Goal: Task Accomplishment & Management: Use online tool/utility

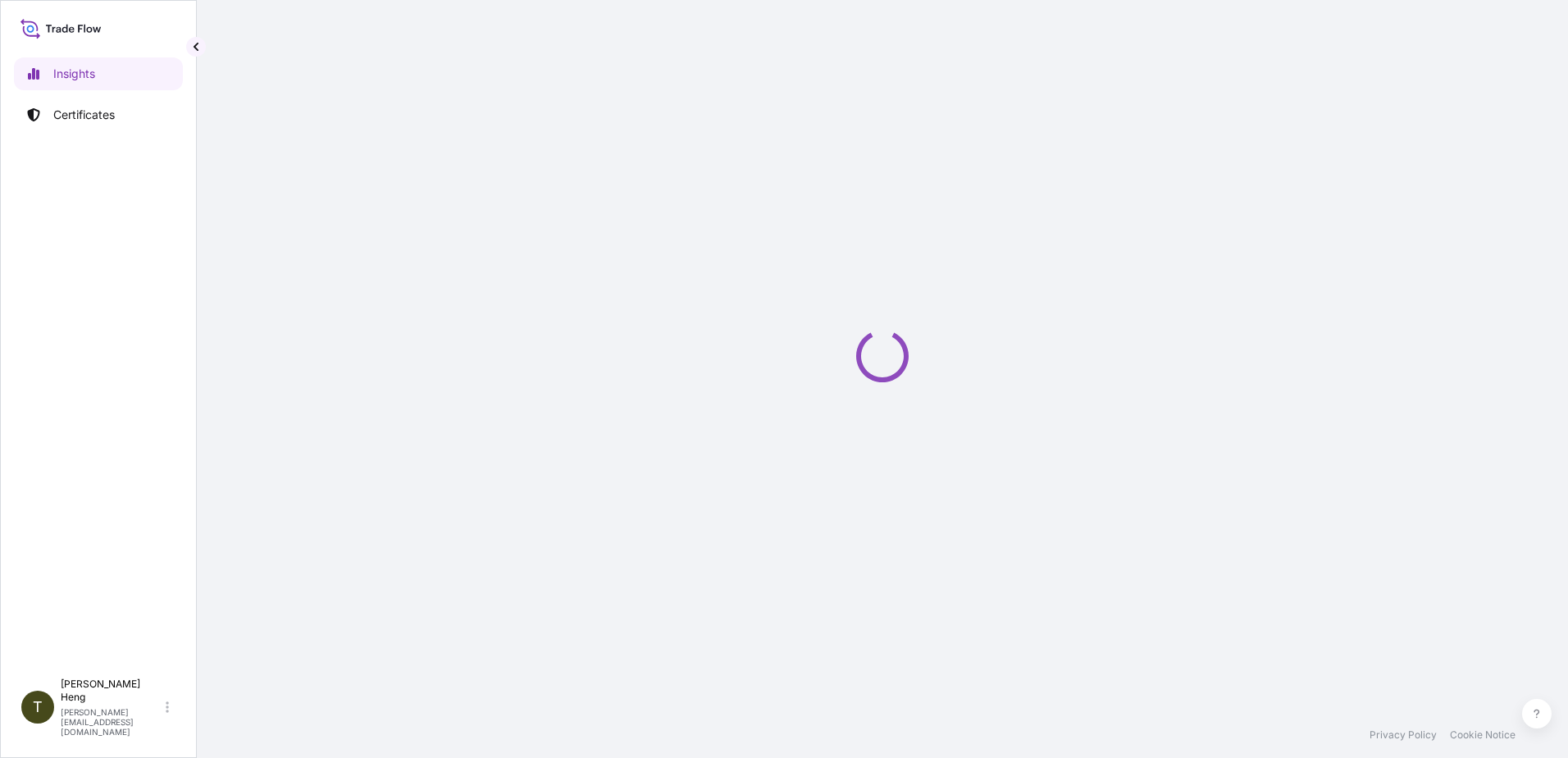
select select "2025"
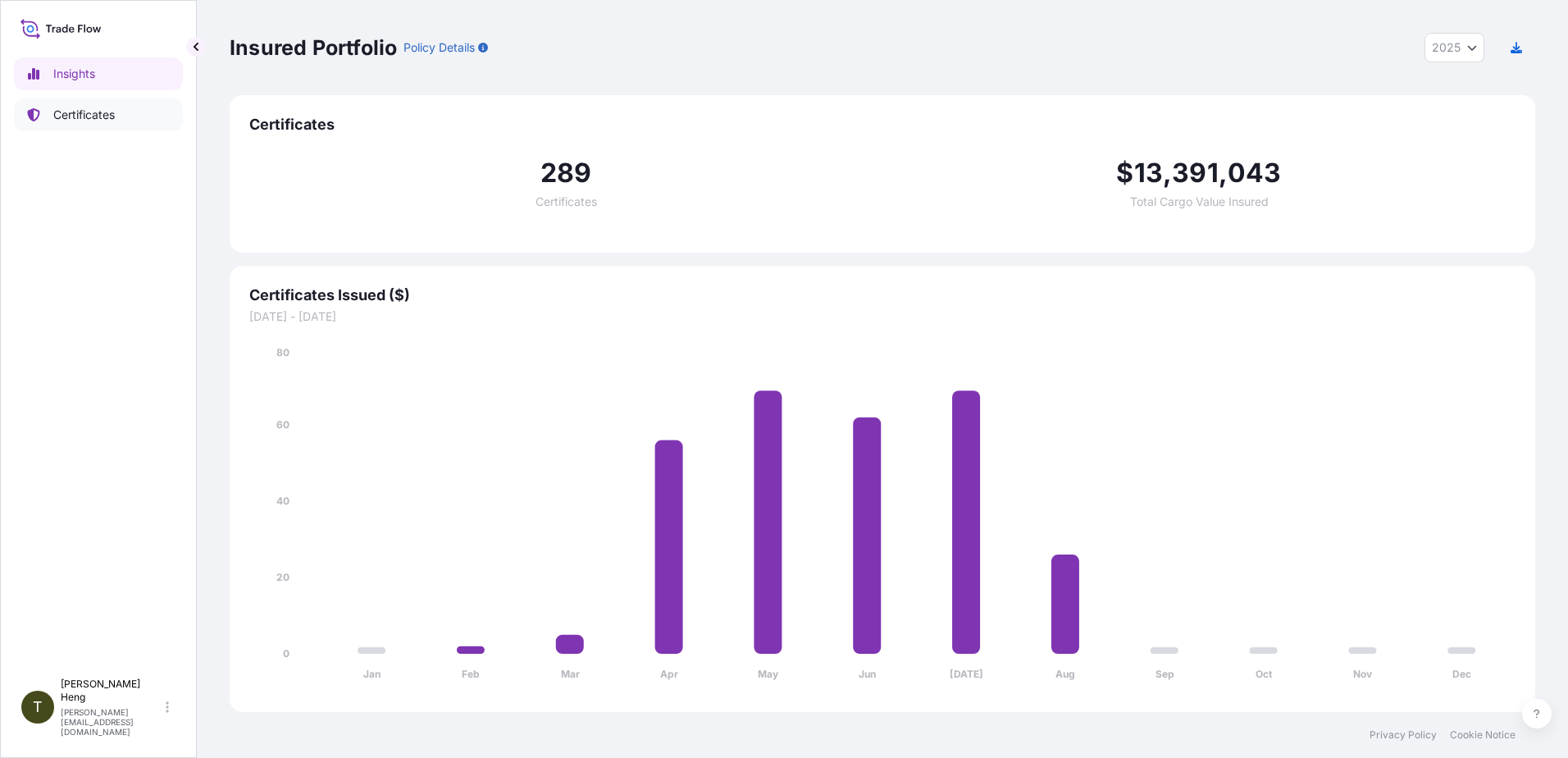
click at [79, 107] on p "Certificates" at bounding box center [84, 114] width 62 height 16
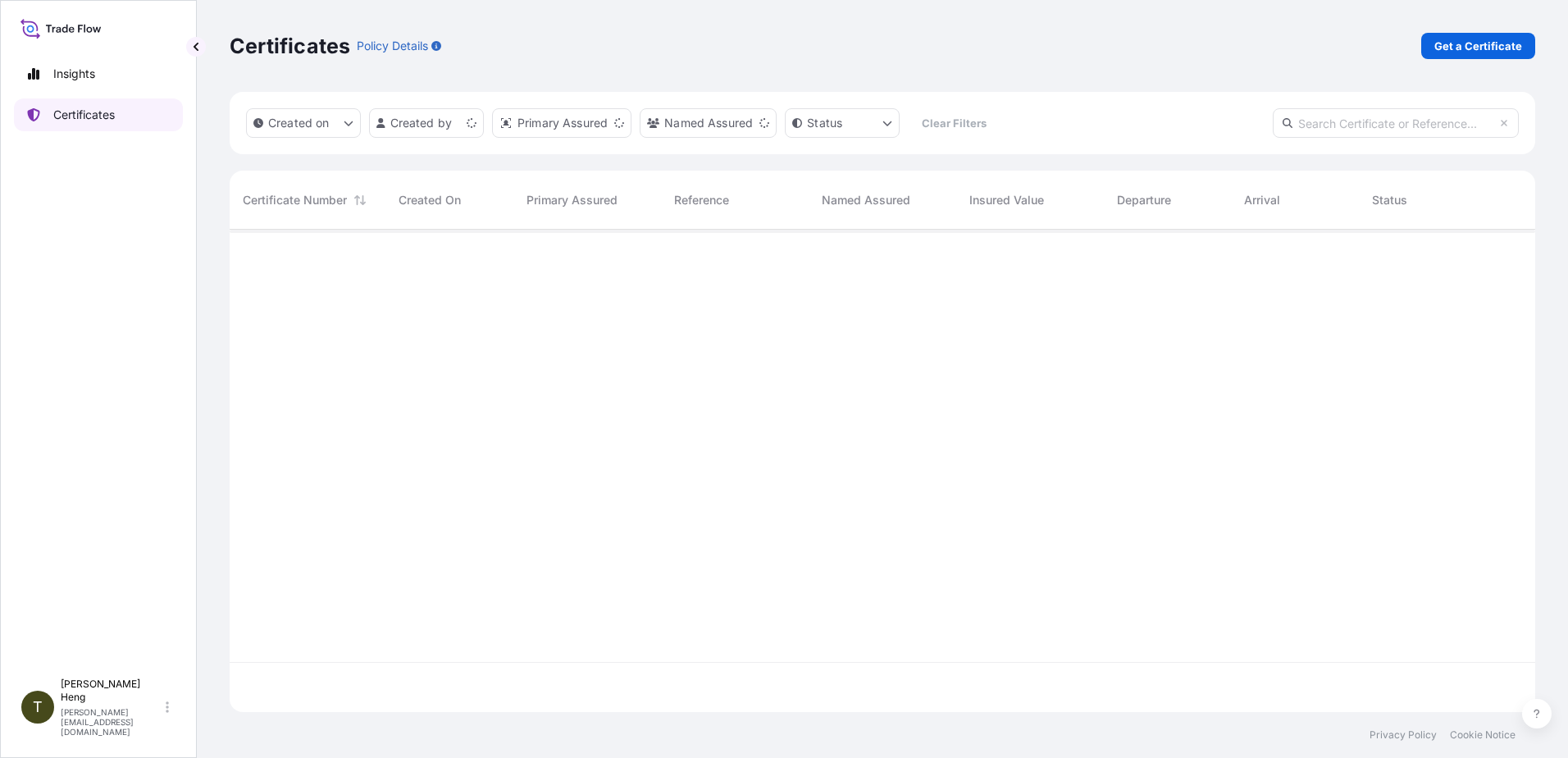
scroll to position [479, 1293]
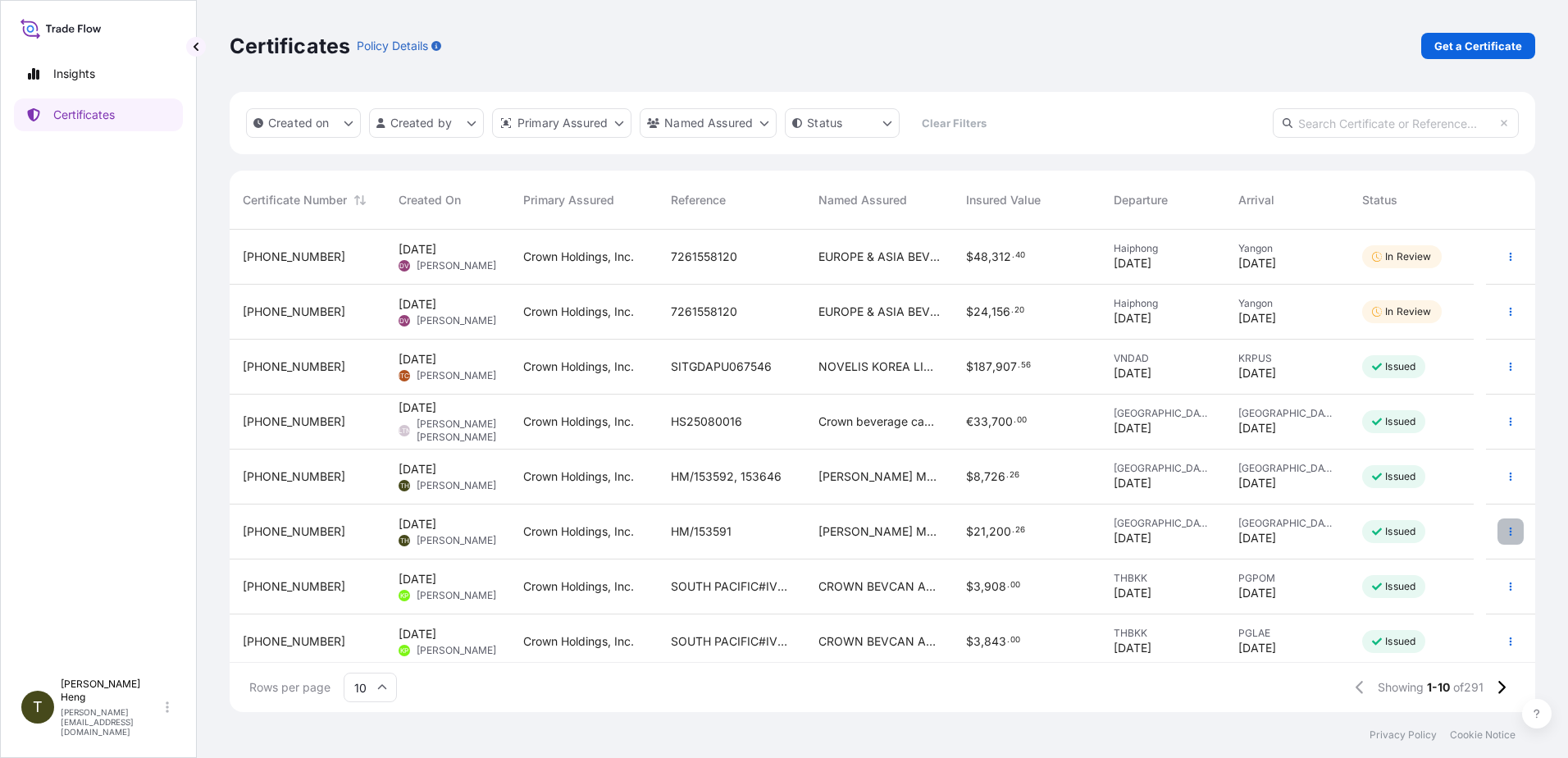
click at [1506, 534] on icon "button" at bounding box center [1511, 531] width 10 height 10
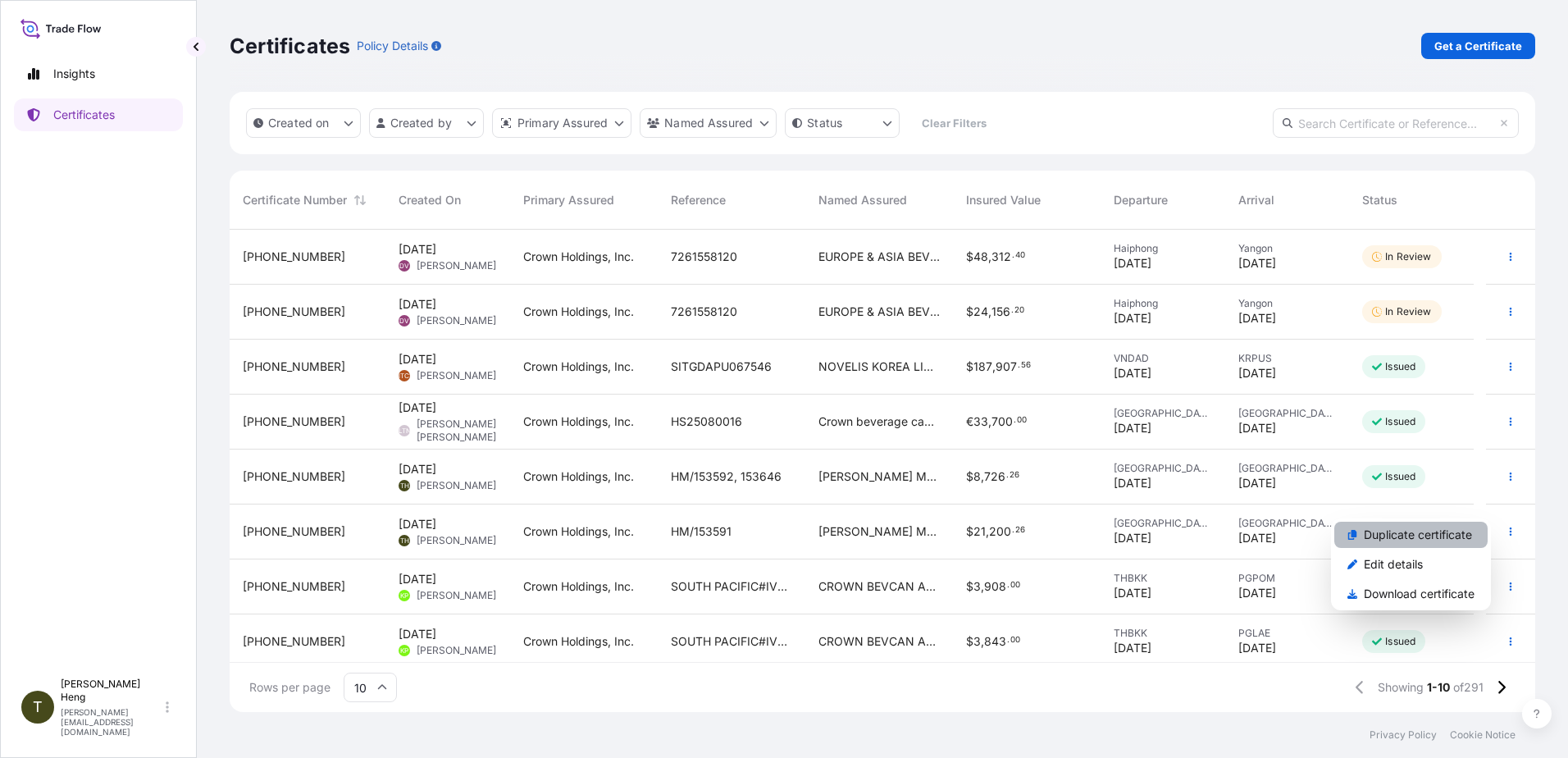
click at [1377, 536] on p "Duplicate certificate" at bounding box center [1418, 534] width 109 height 16
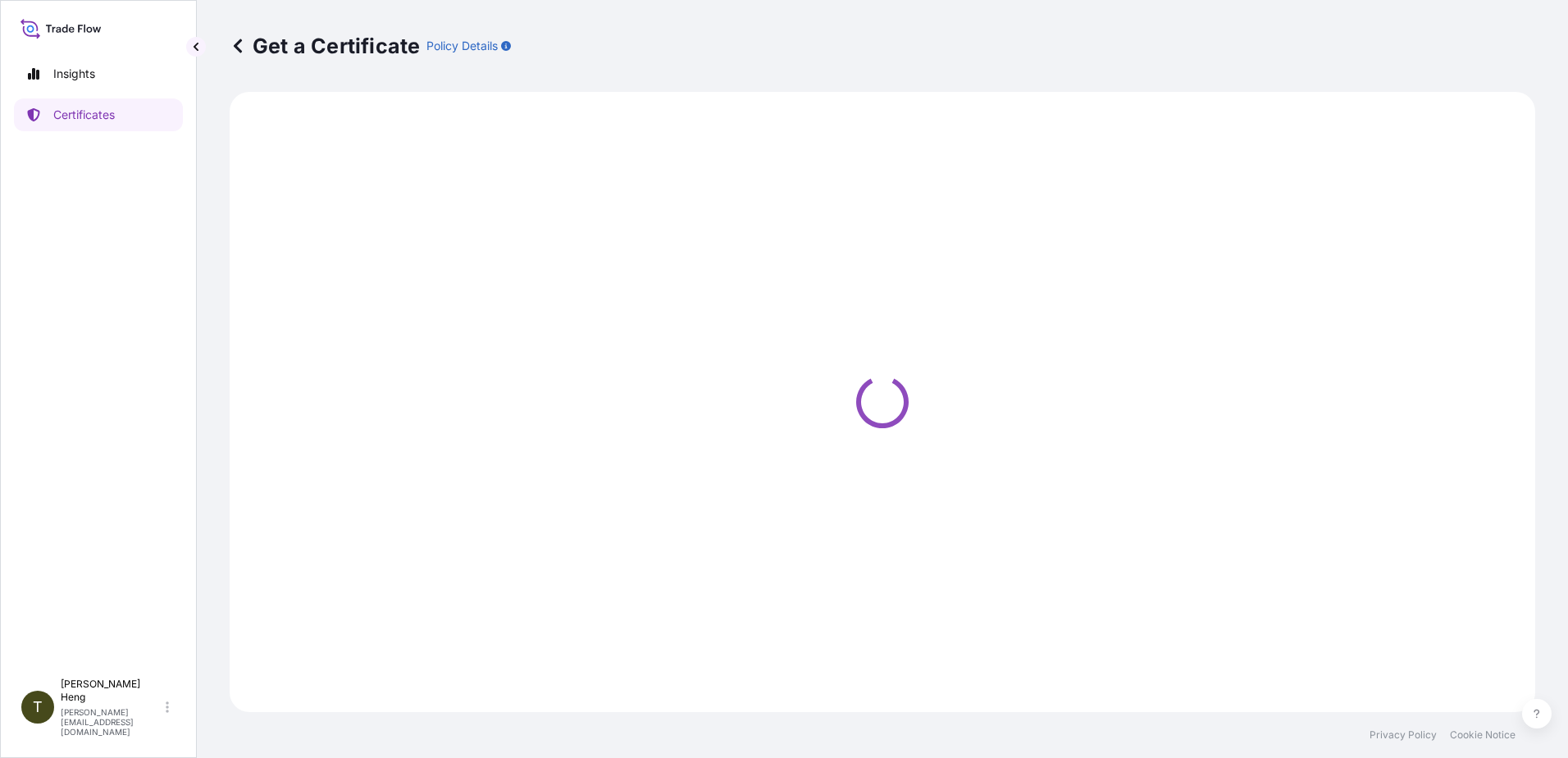
select select "Road"
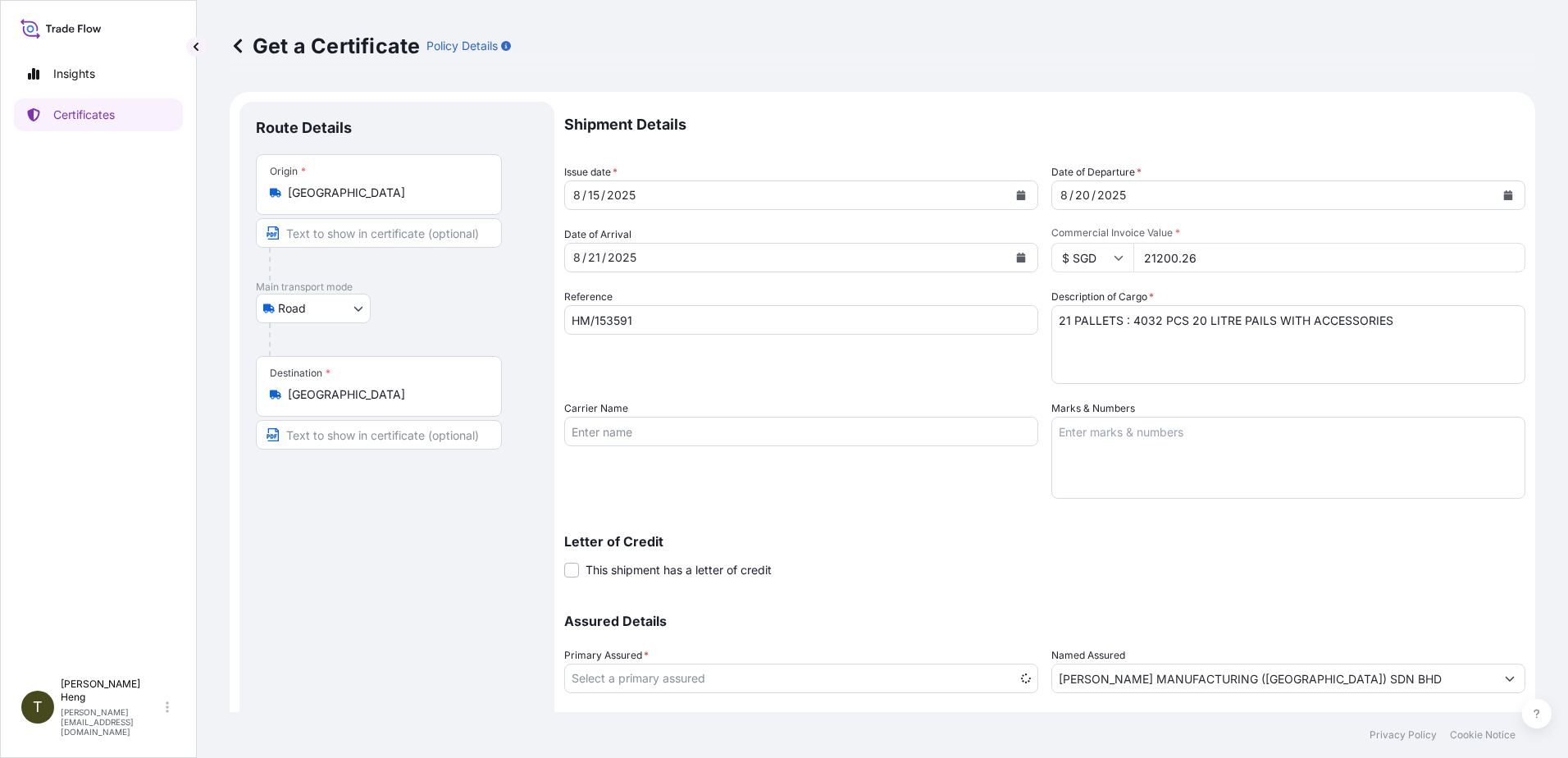
select select "31483"
click at [1012, 190] on button "Calendar" at bounding box center [1021, 195] width 27 height 27
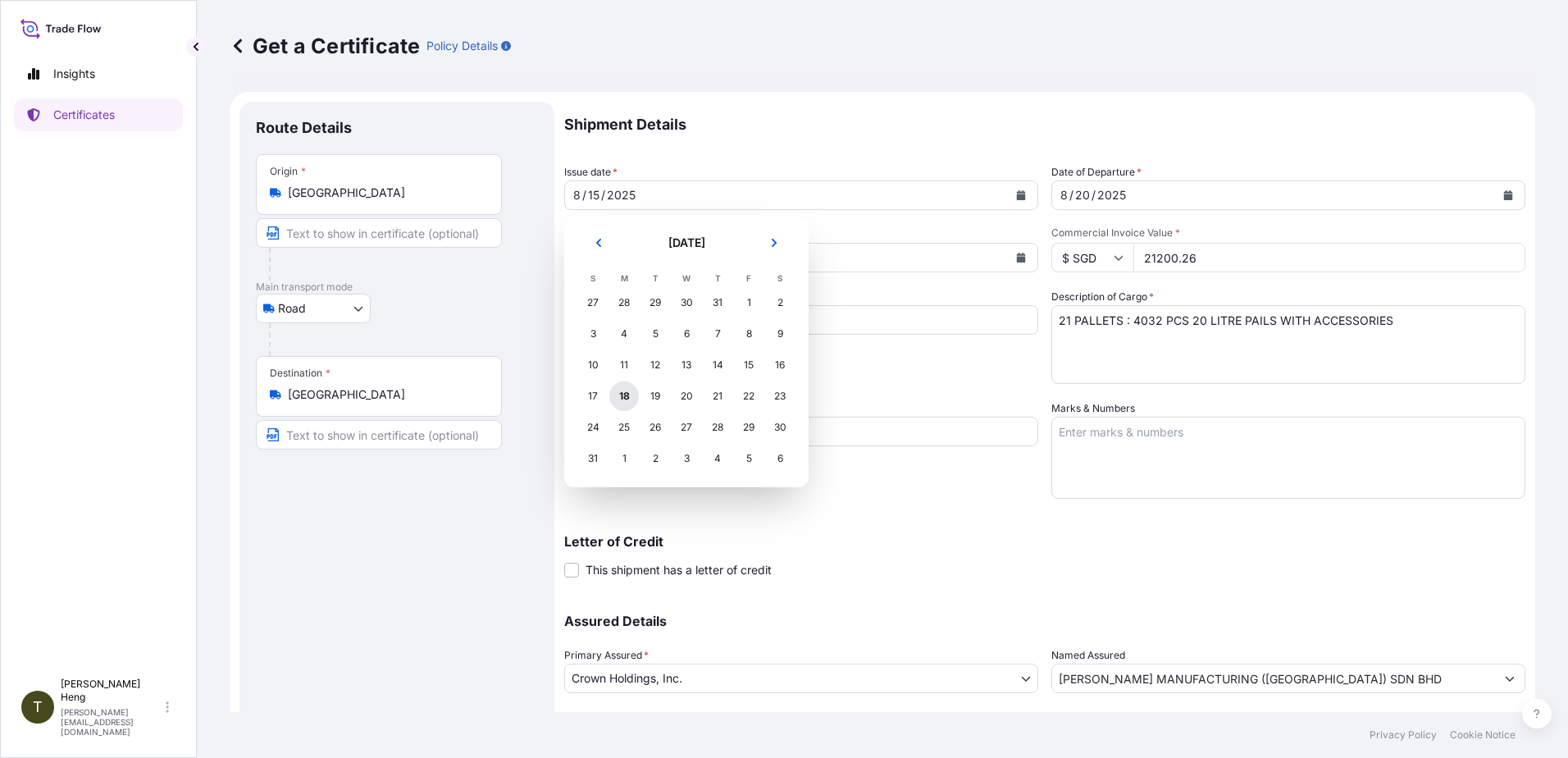
click at [626, 397] on div "18" at bounding box center [623, 396] width 30 height 30
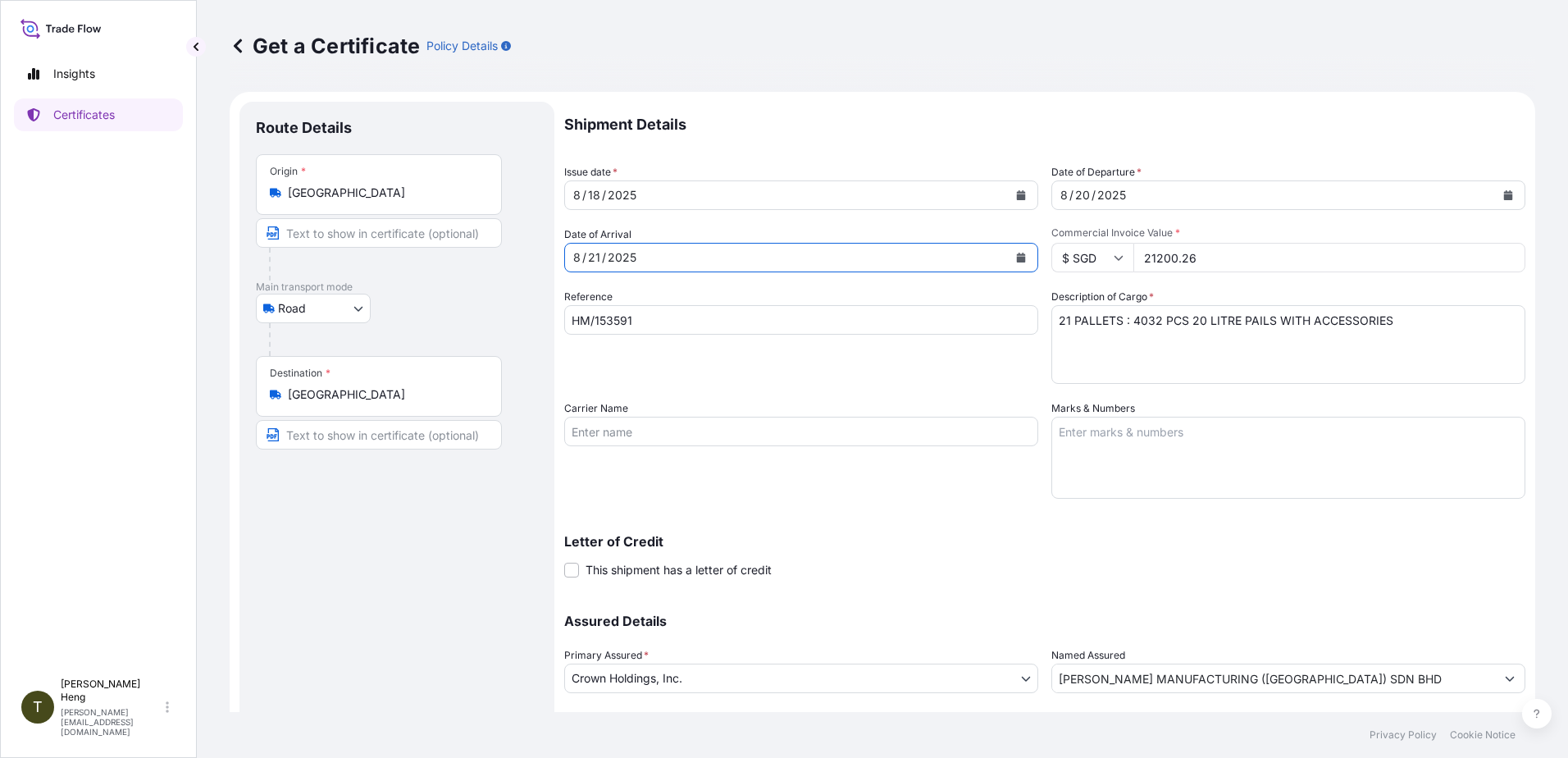
click at [1016, 254] on icon "Calendar" at bounding box center [1021, 257] width 10 height 10
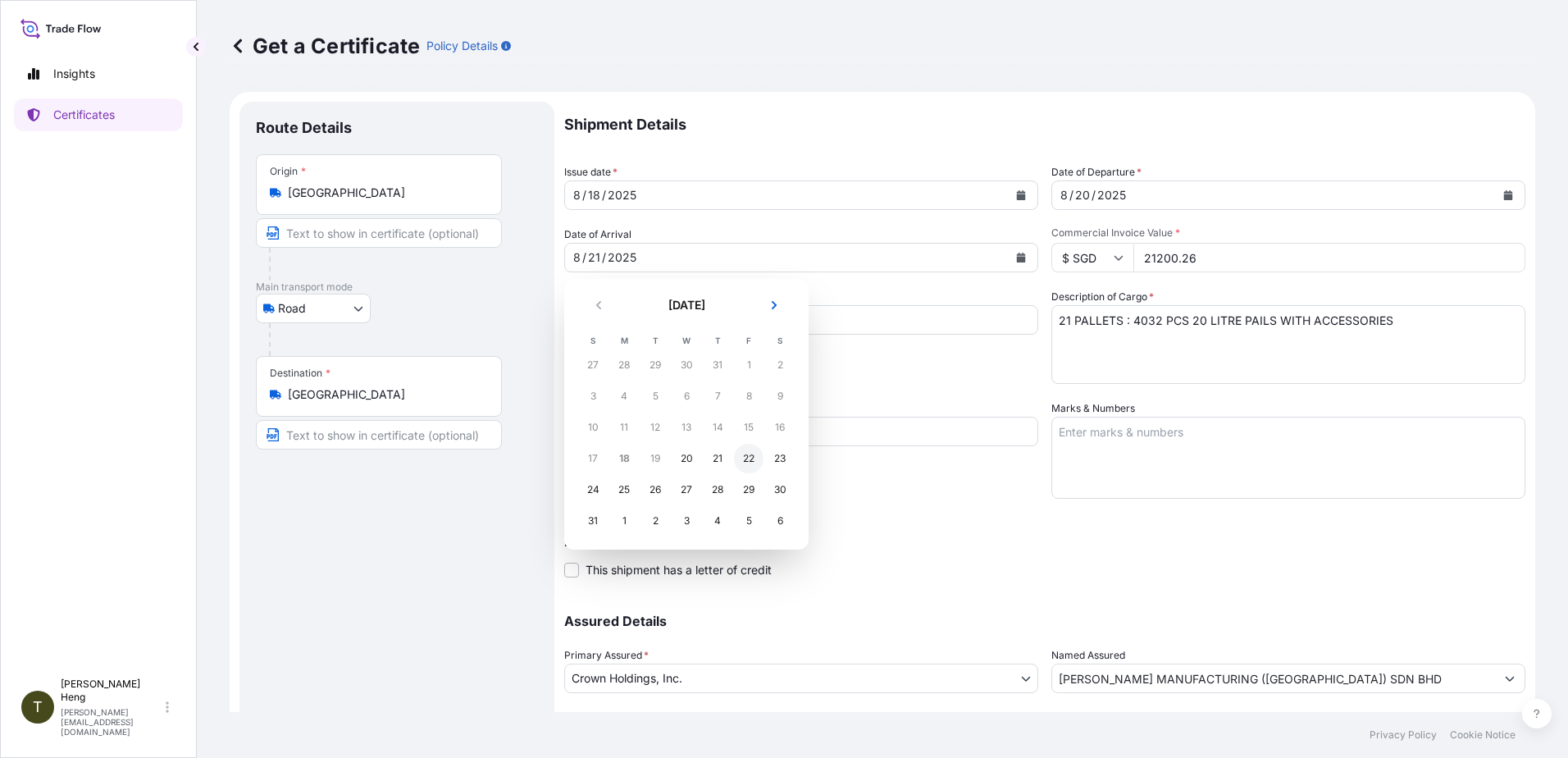
click at [750, 454] on div "22" at bounding box center [748, 458] width 30 height 30
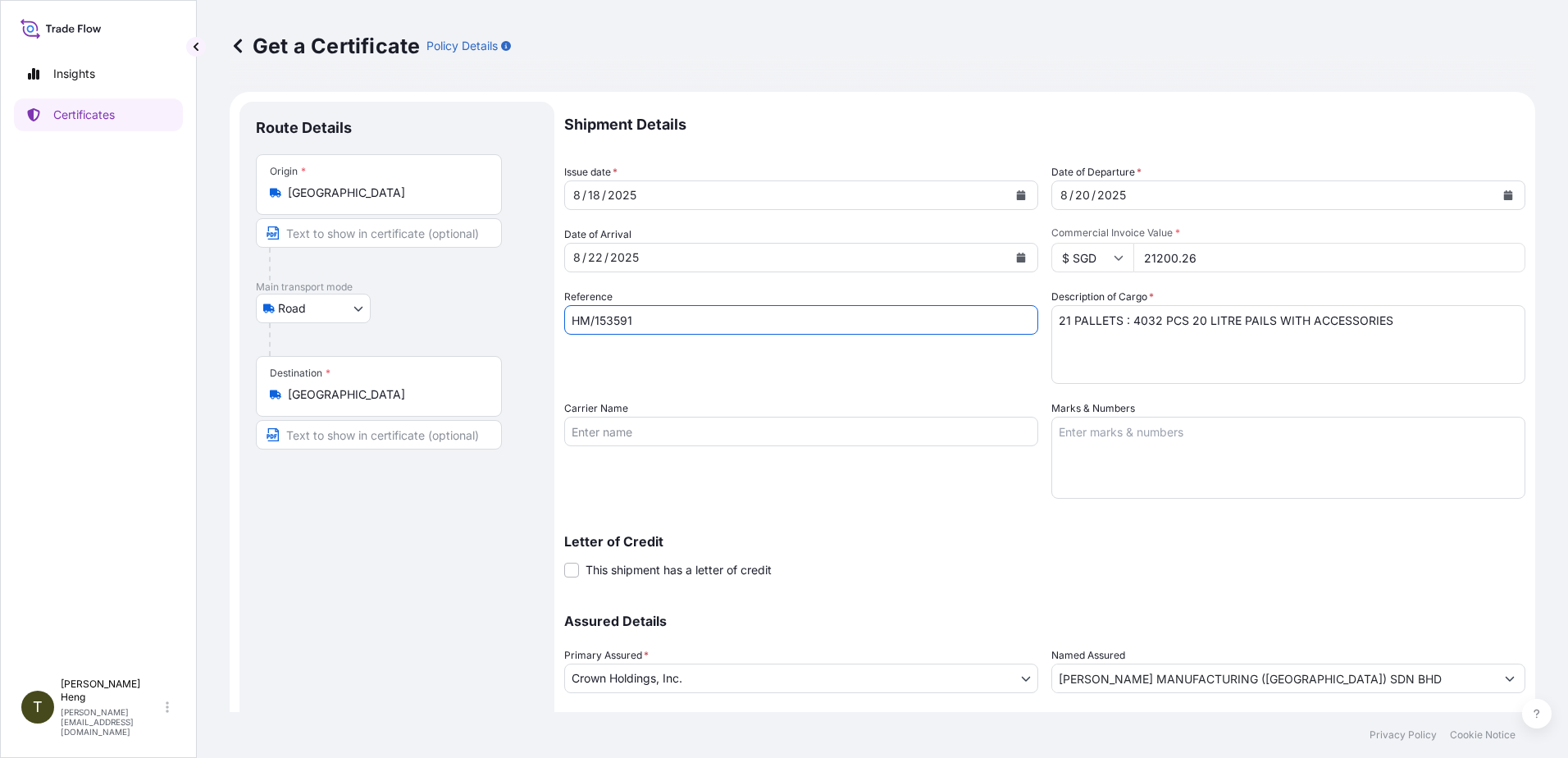
click at [657, 325] on input "HM/153591" at bounding box center [801, 319] width 474 height 30
type input "HM/153217"
click at [1504, 193] on icon "Calendar" at bounding box center [1508, 195] width 9 height 10
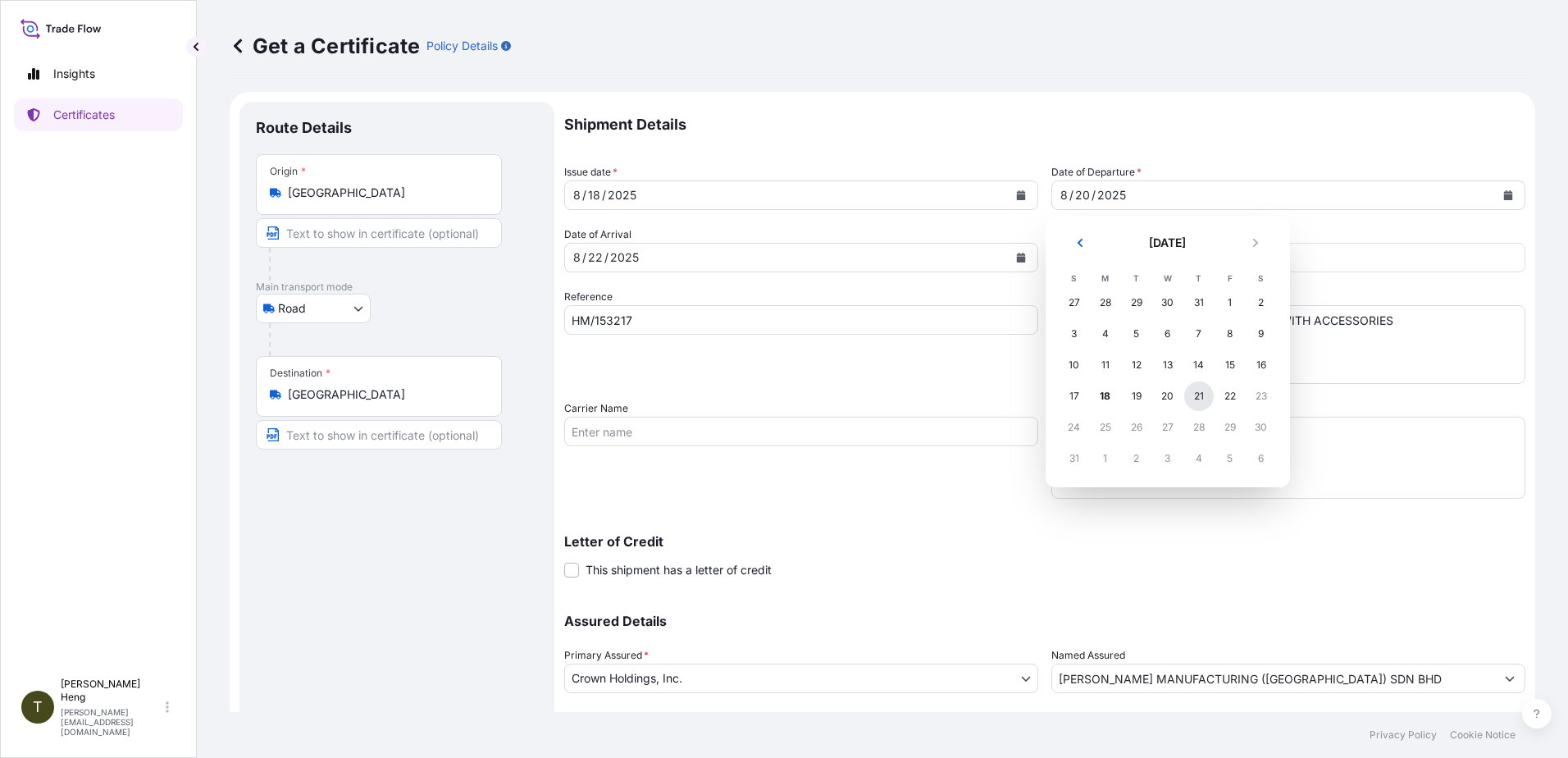
click at [1193, 394] on div "21" at bounding box center [1198, 396] width 30 height 30
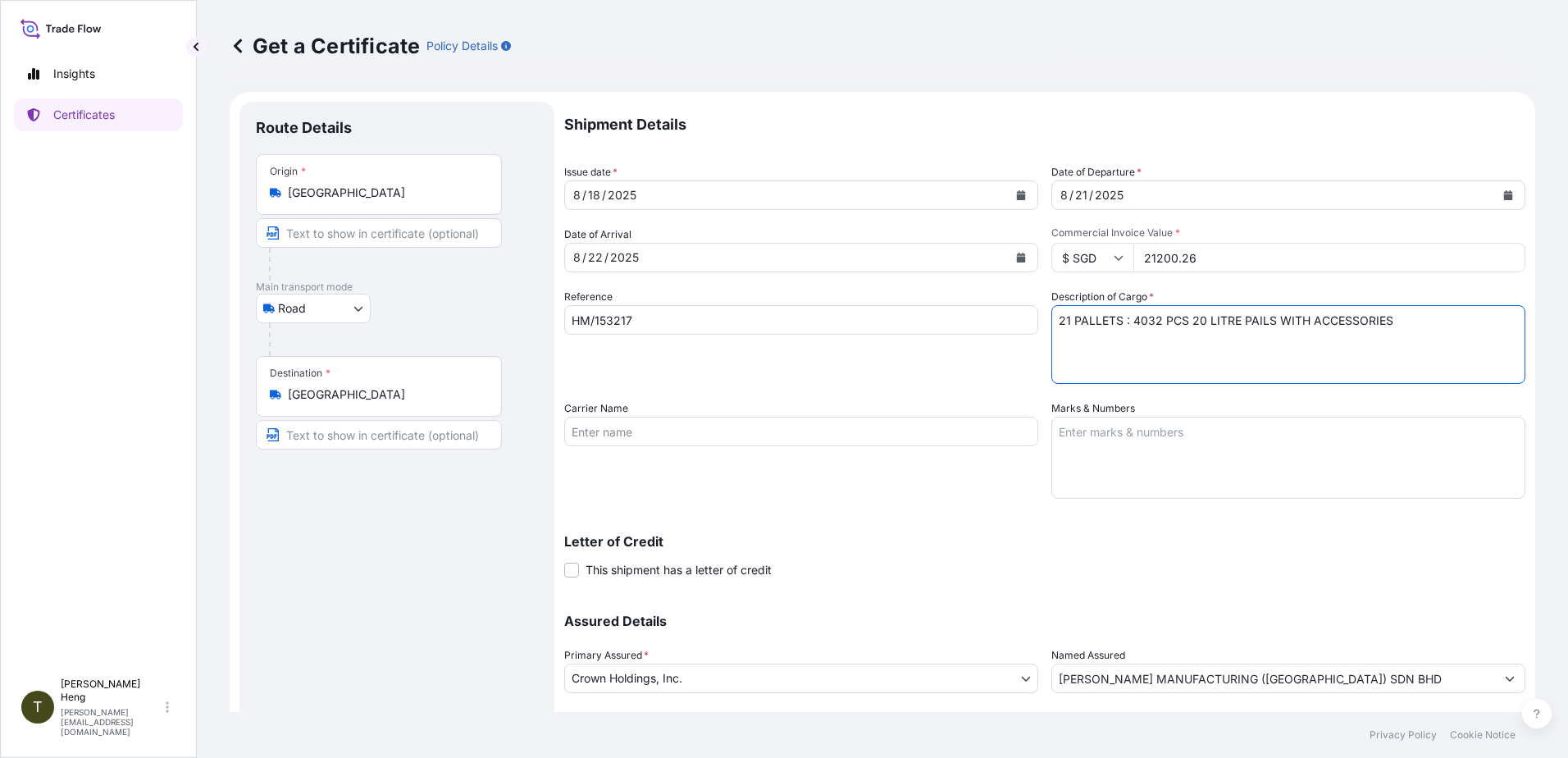
click at [1060, 320] on textarea "21 PALLETS : 4032 PCS 20 LITRE PAILS WITH ACCESSORIES" at bounding box center [1288, 344] width 474 height 79
type textarea "22 PALLETS : 3360 PCS 20 LITRE PAILS WITH ACCESSORIES"
click at [1139, 256] on input "21200.26" at bounding box center [1329, 257] width 392 height 30
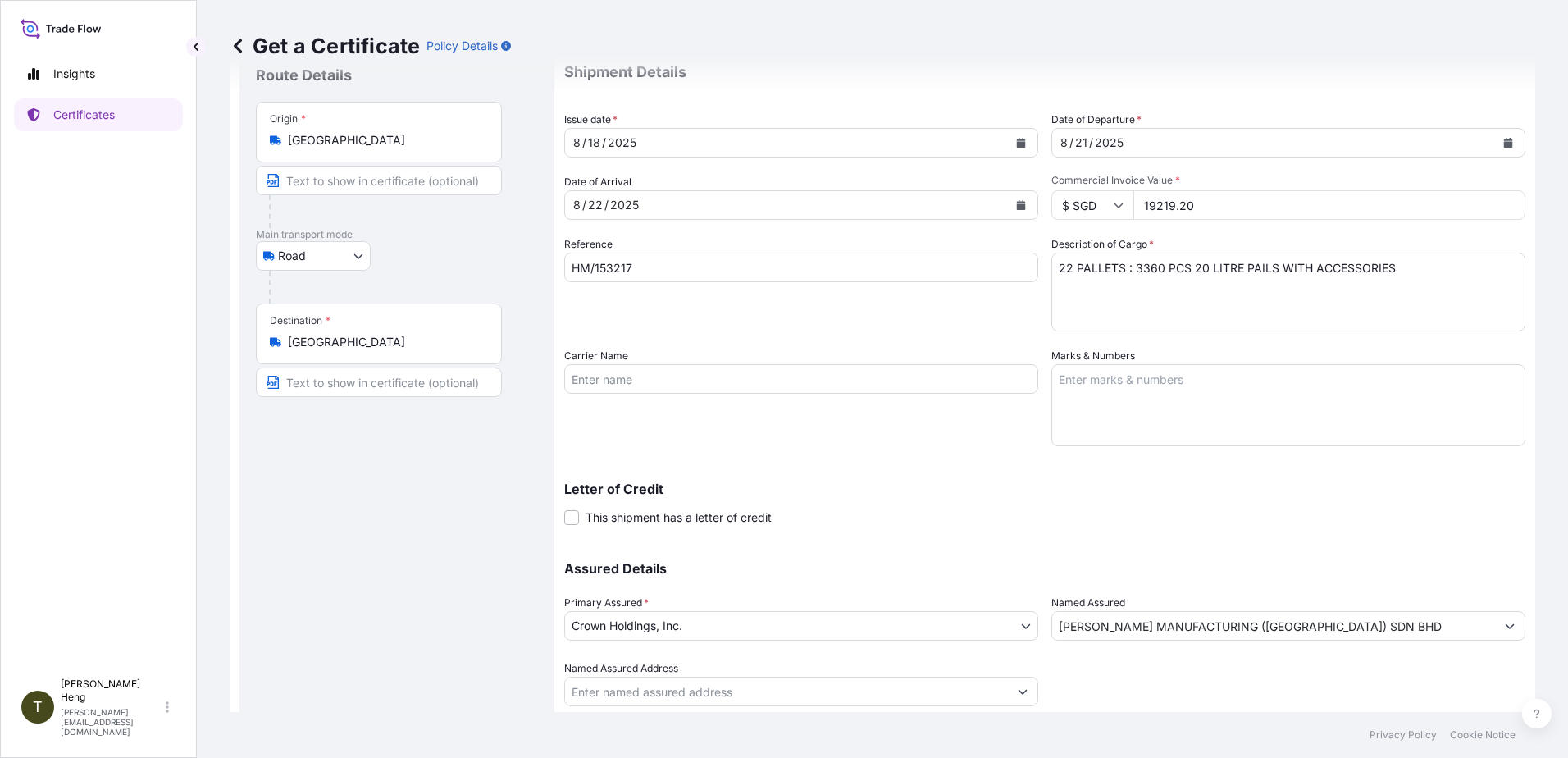
scroll to position [103, 0]
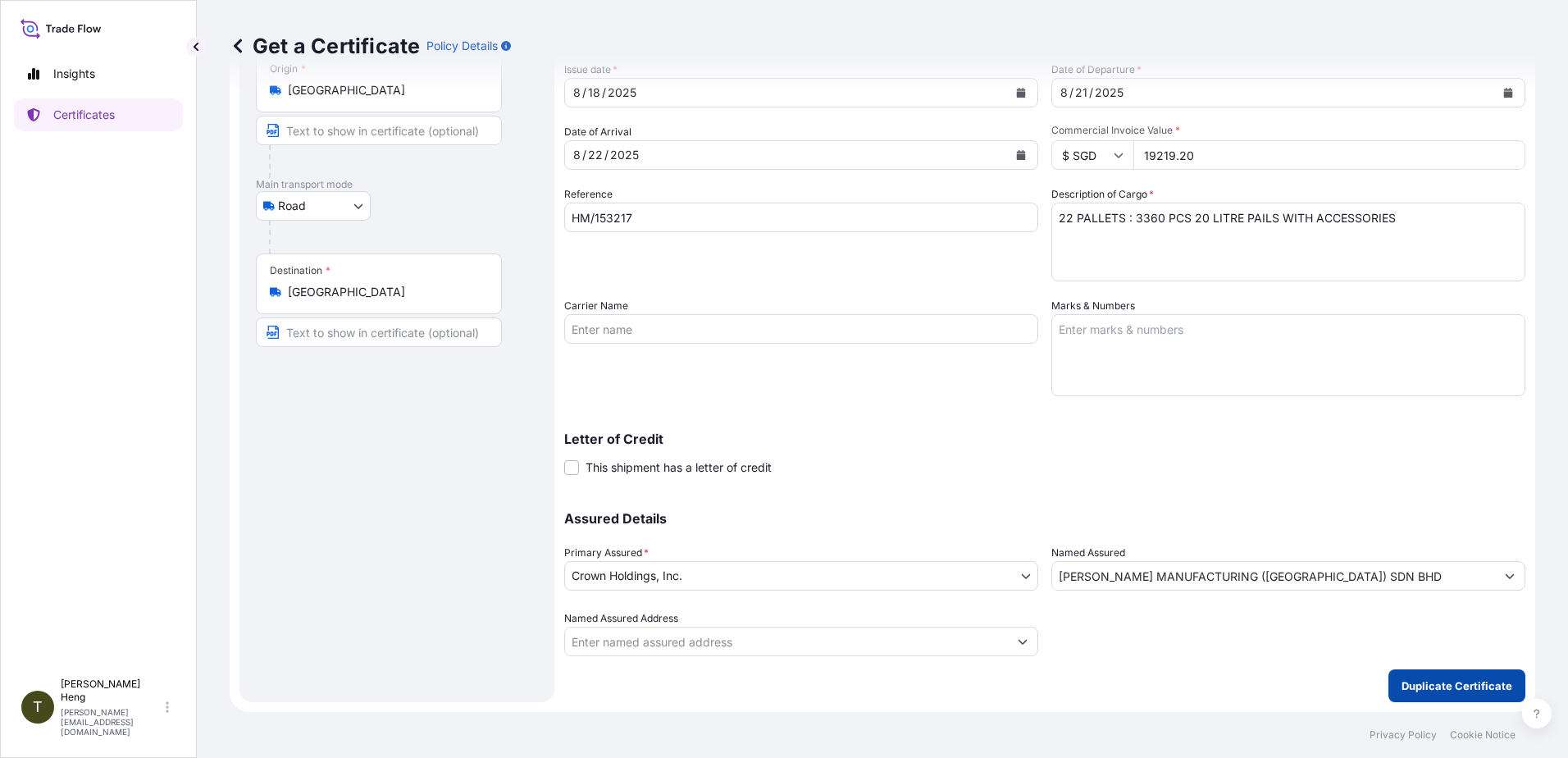
type input "19219.20"
click at [1428, 685] on p "Duplicate Certificate" at bounding box center [1456, 686] width 111 height 16
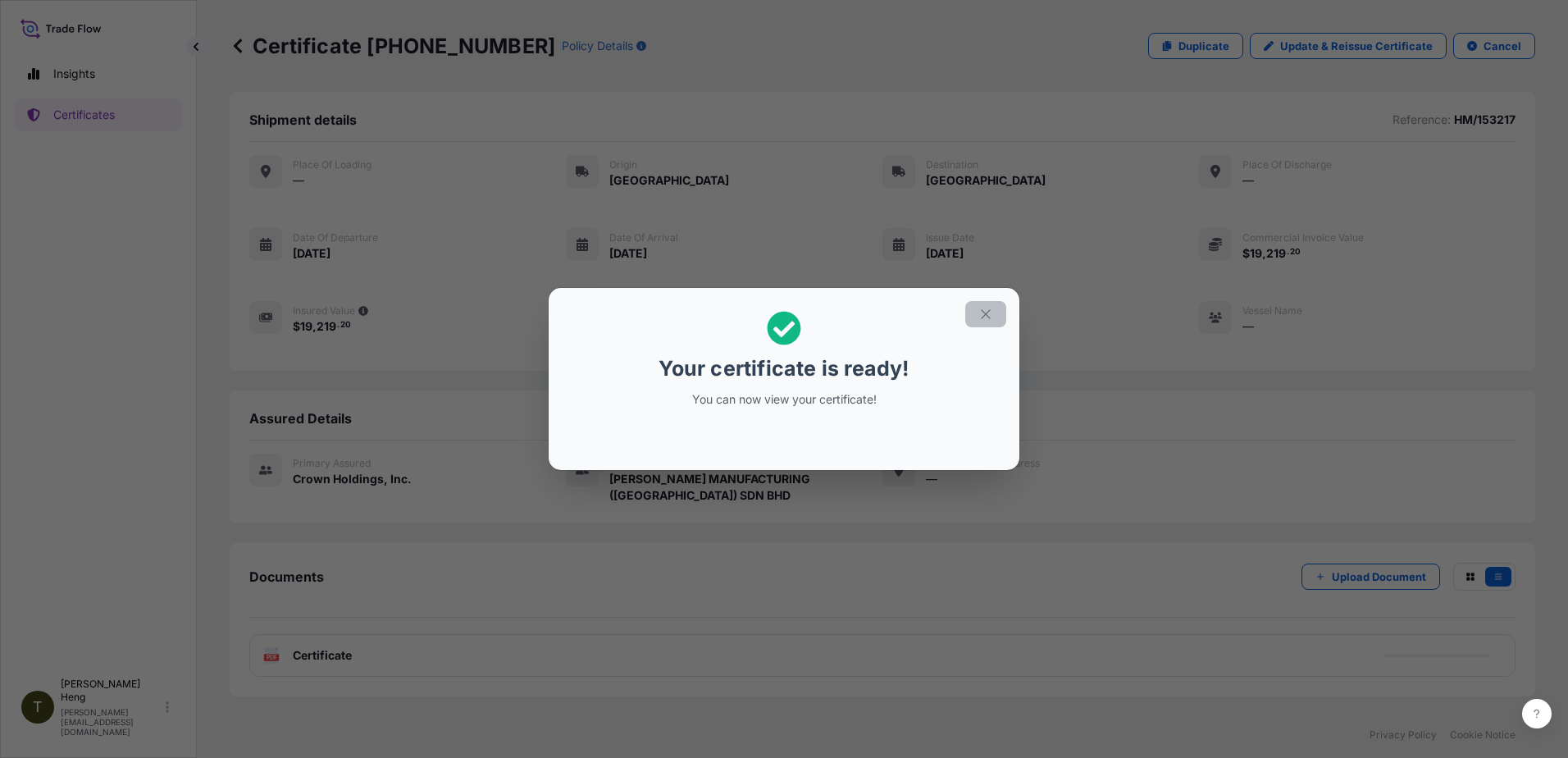
click at [992, 313] on icon "button" at bounding box center [985, 314] width 14 height 14
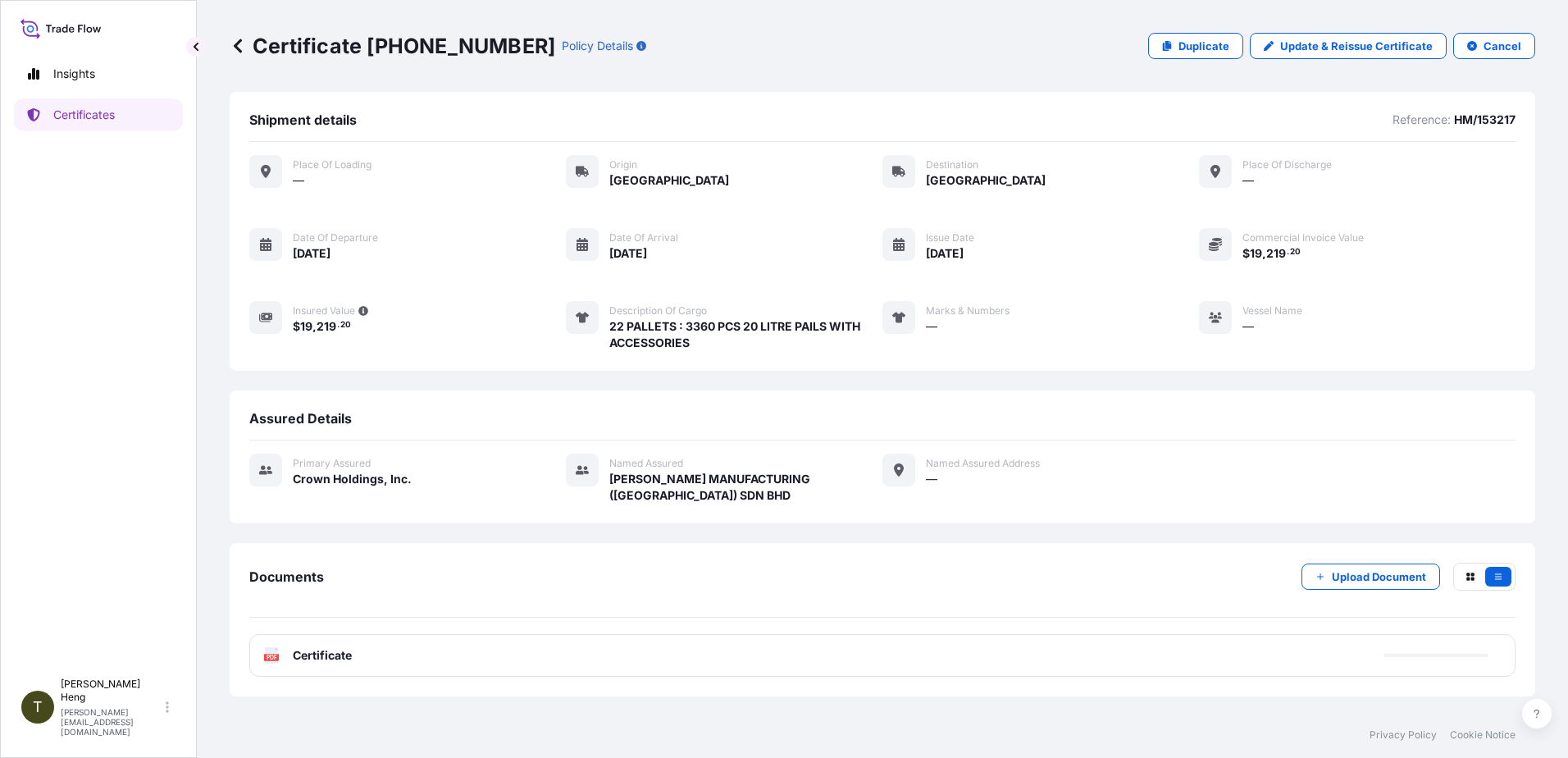
click at [270, 650] on icon at bounding box center [272, 655] width 14 height 16
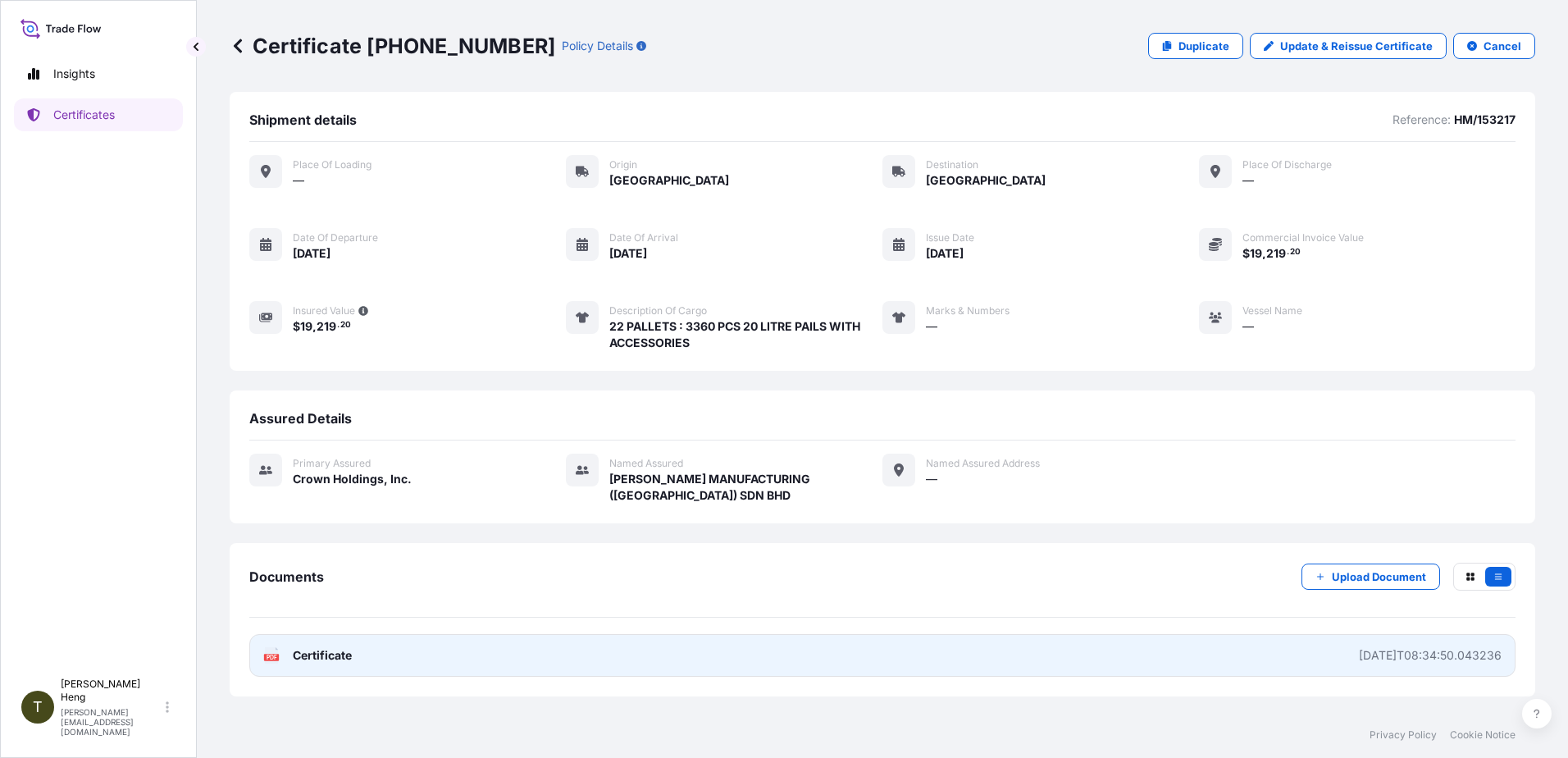
click at [269, 651] on icon at bounding box center [272, 655] width 14 height 16
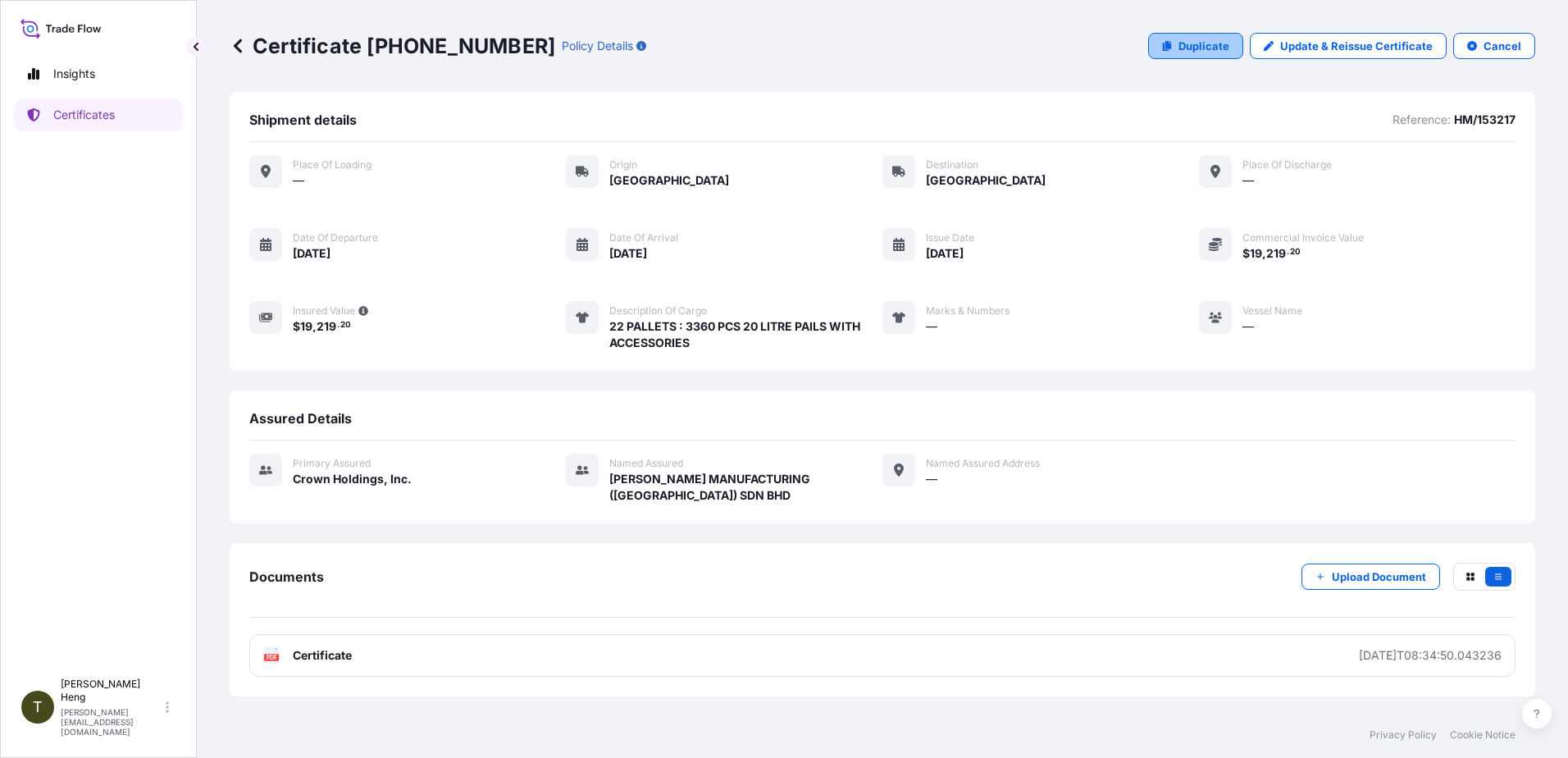
click at [1194, 48] on p "Duplicate" at bounding box center [1203, 46] width 51 height 16
select select "Road"
select select "31483"
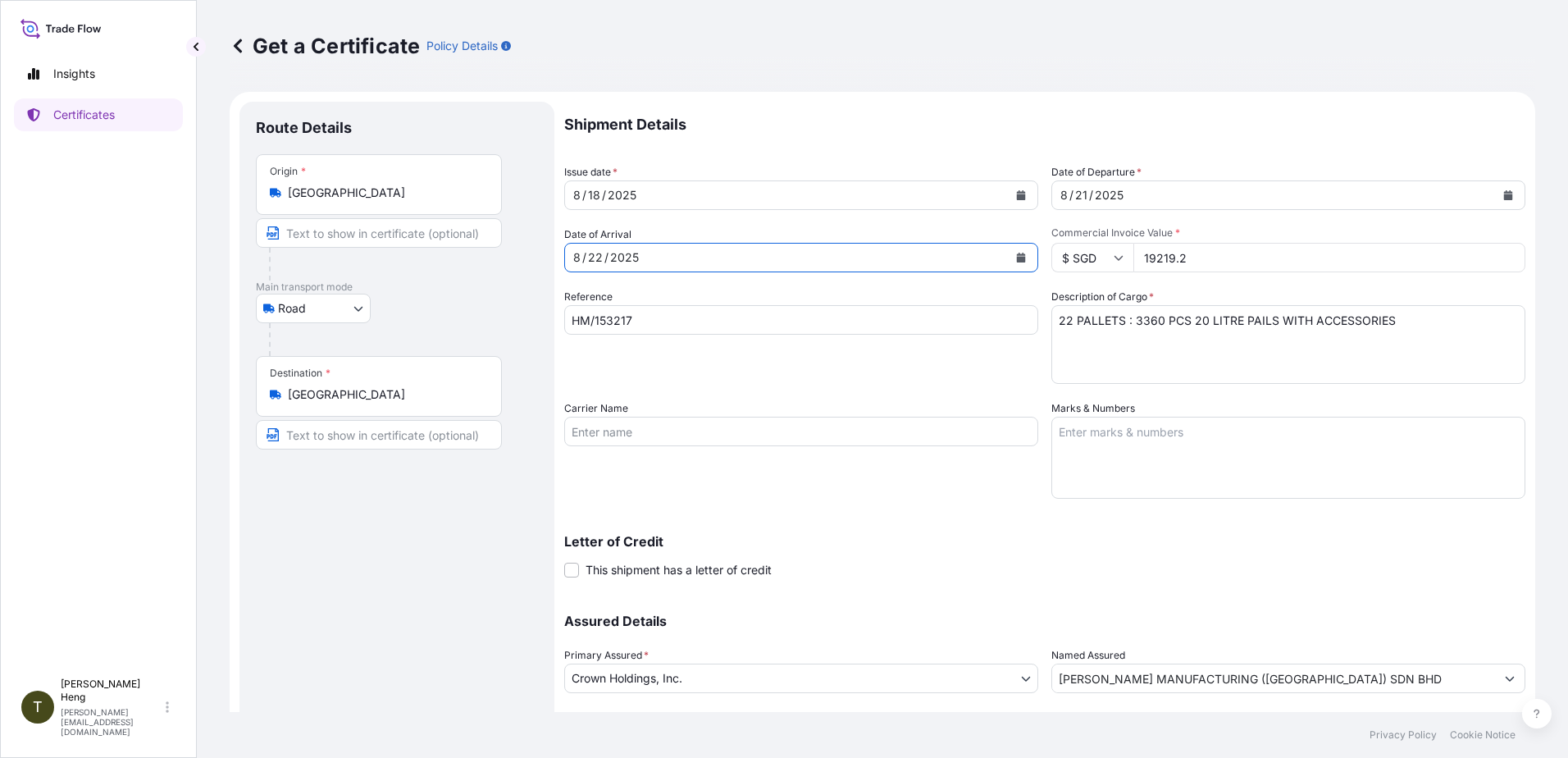
click at [1017, 256] on icon "Calendar" at bounding box center [1021, 257] width 9 height 10
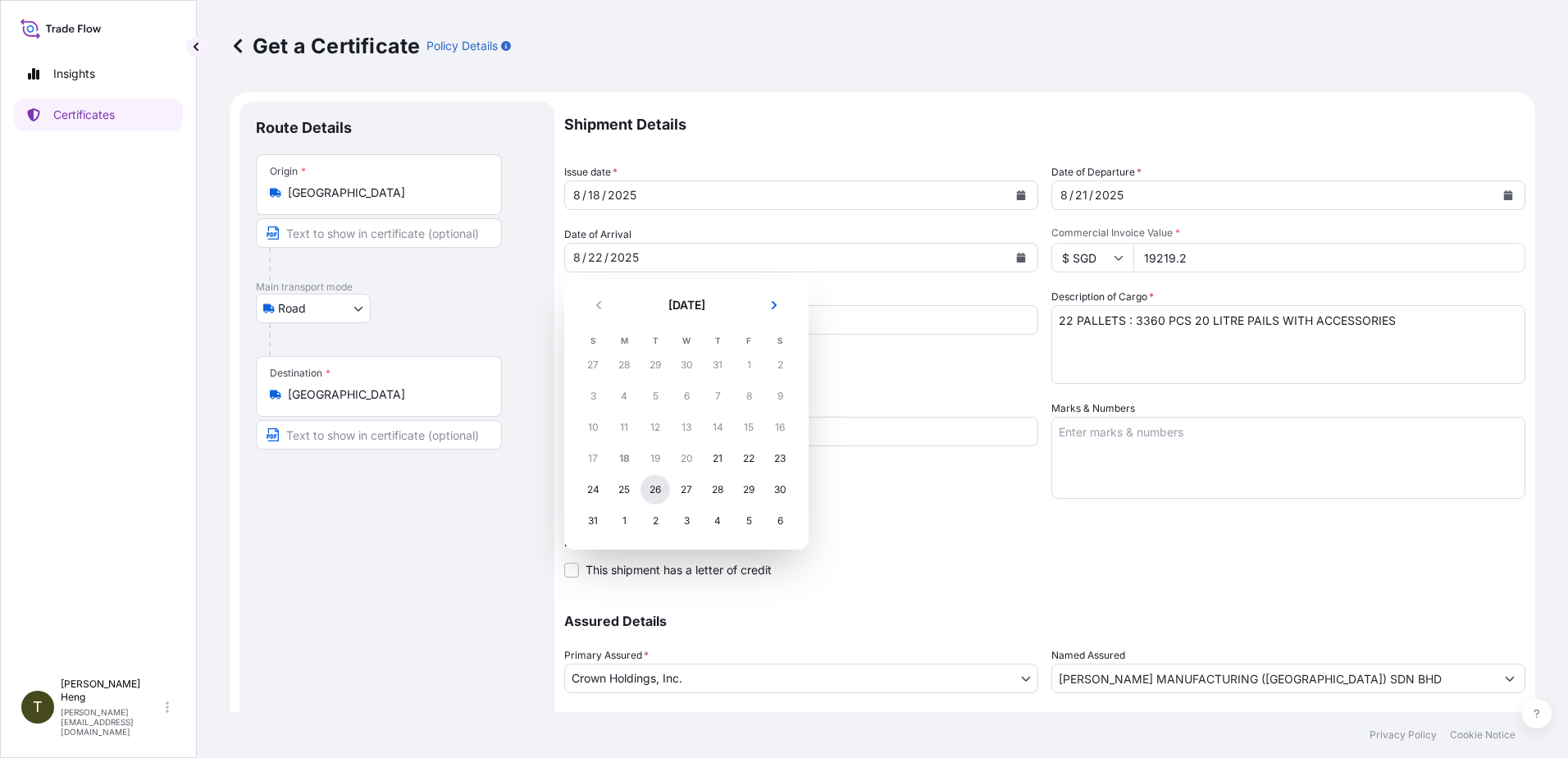
click at [651, 488] on div "26" at bounding box center [655, 489] width 30 height 30
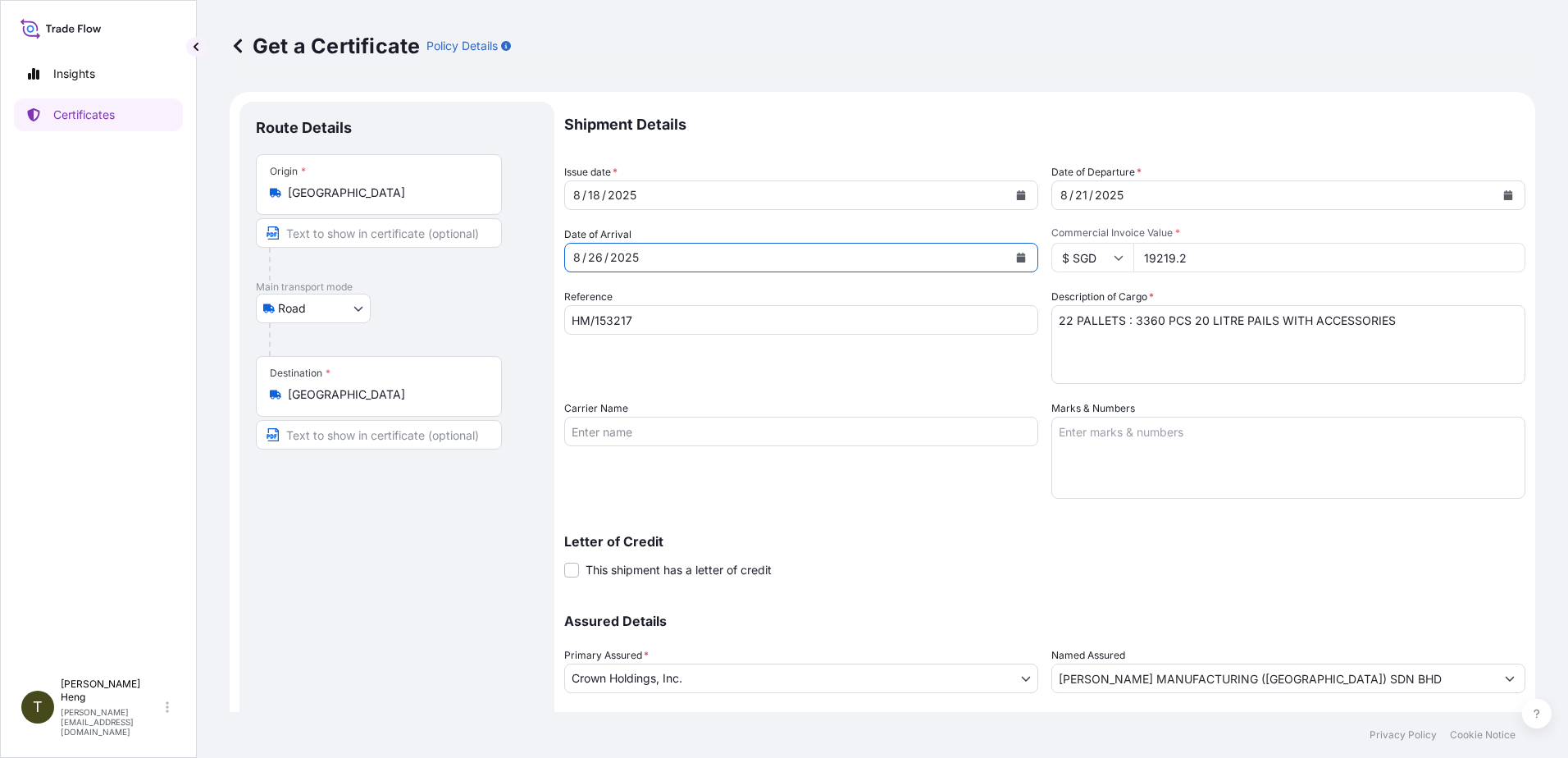
click at [649, 323] on input "HM/153217" at bounding box center [801, 319] width 474 height 30
type input "H"
type input "DF/153672"
click at [1503, 191] on icon "Calendar" at bounding box center [1508, 195] width 10 height 10
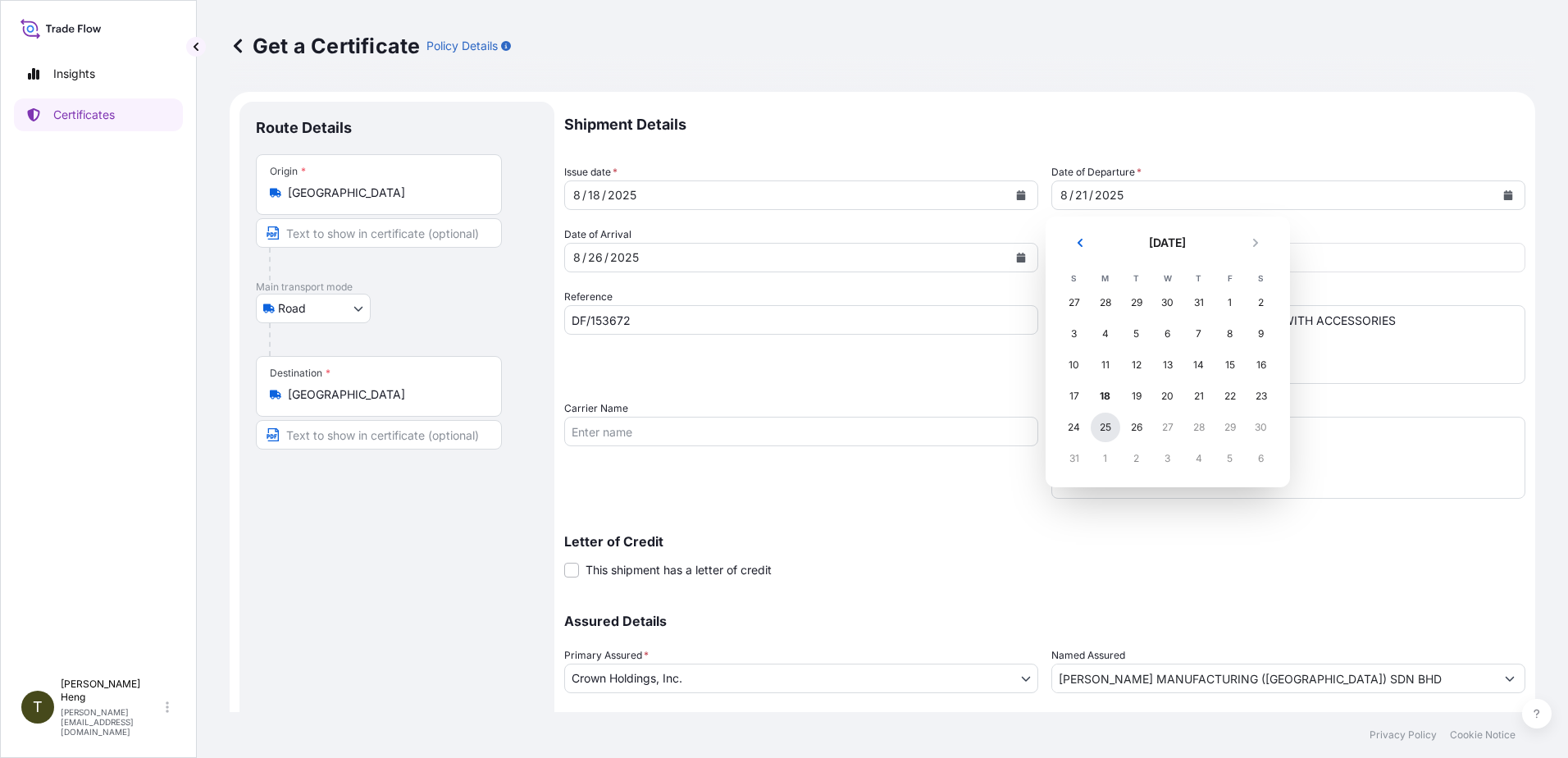
click at [1110, 426] on div "25" at bounding box center [1105, 427] width 30 height 30
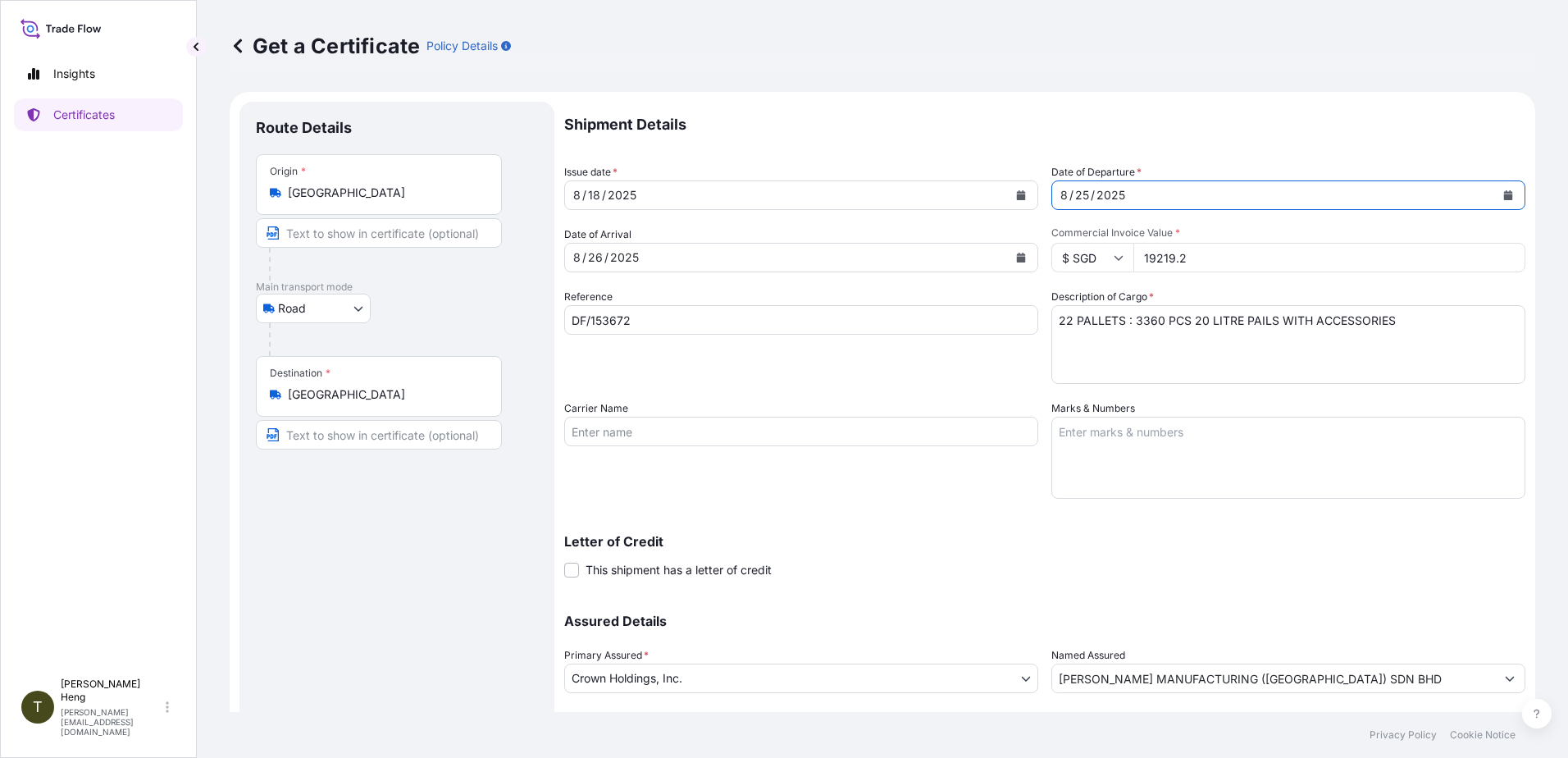
click at [1118, 256] on input "$ SGD" at bounding box center [1092, 257] width 82 height 30
click at [1083, 368] on div "$ USD" at bounding box center [1087, 371] width 69 height 31
type input "$ USD"
click at [1200, 256] on input "19219.2" at bounding box center [1329, 257] width 392 height 30
click at [1144, 261] on input "19219.2" at bounding box center [1329, 257] width 392 height 30
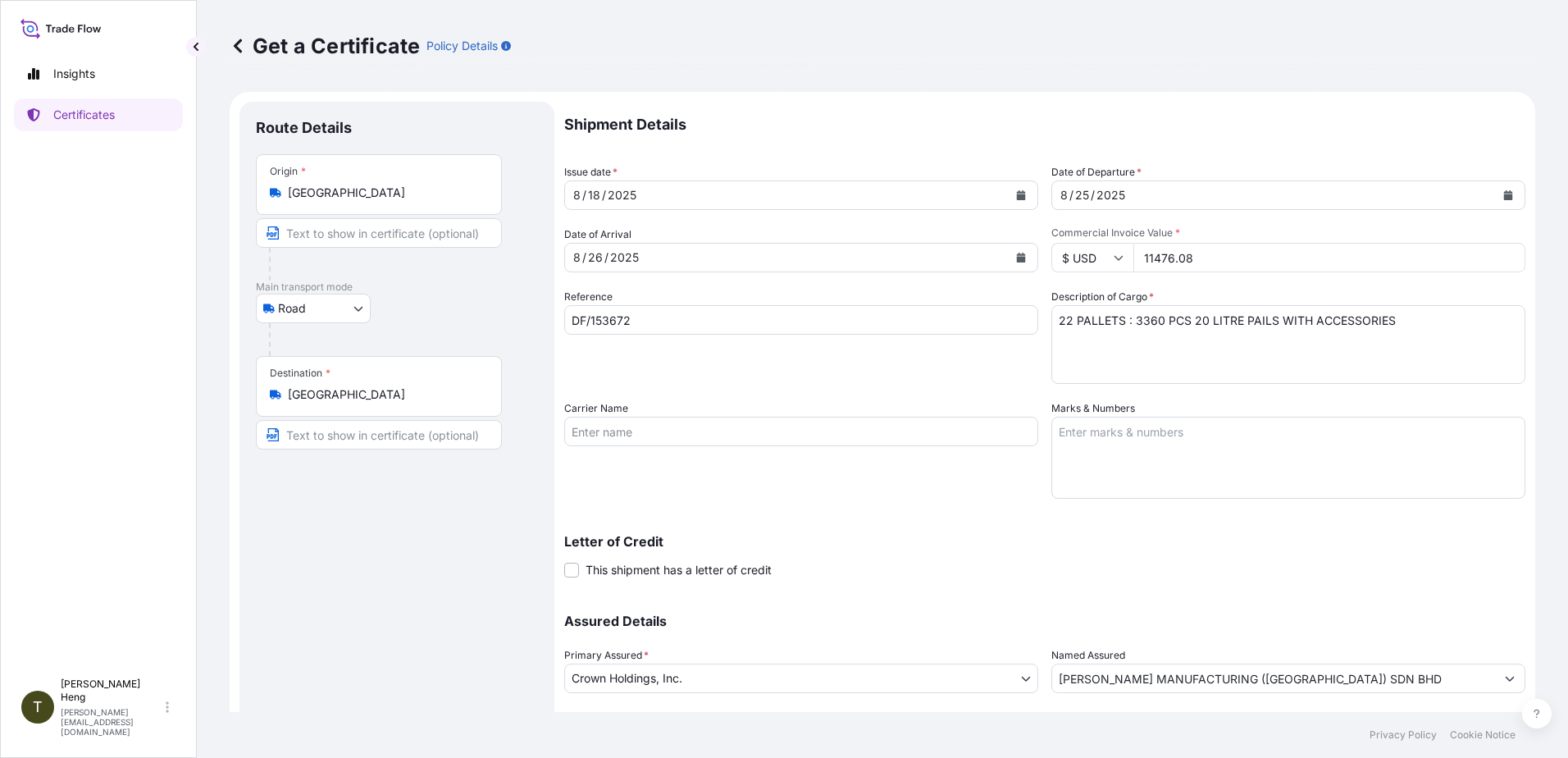
type input "11476.08"
click at [1052, 322] on textarea "22 PALLETS : 3360 PCS 20 LITRE PAILS WITH ACCESSORIES" at bounding box center [1288, 344] width 474 height 79
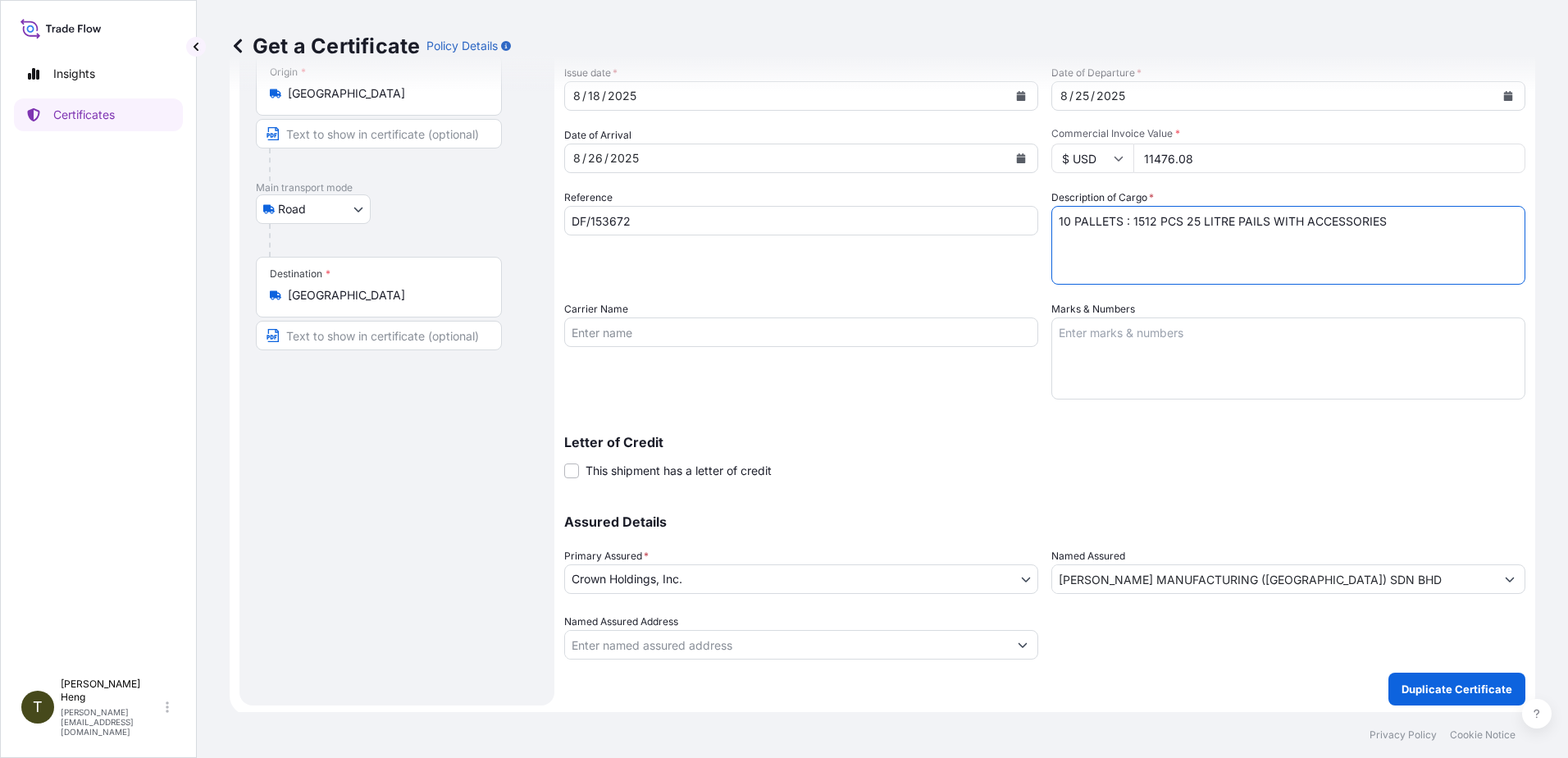
scroll to position [103, 0]
type textarea "10 PALLETS : 1512 PCS 25 LITRE PAILS WITH ACCESSORIES"
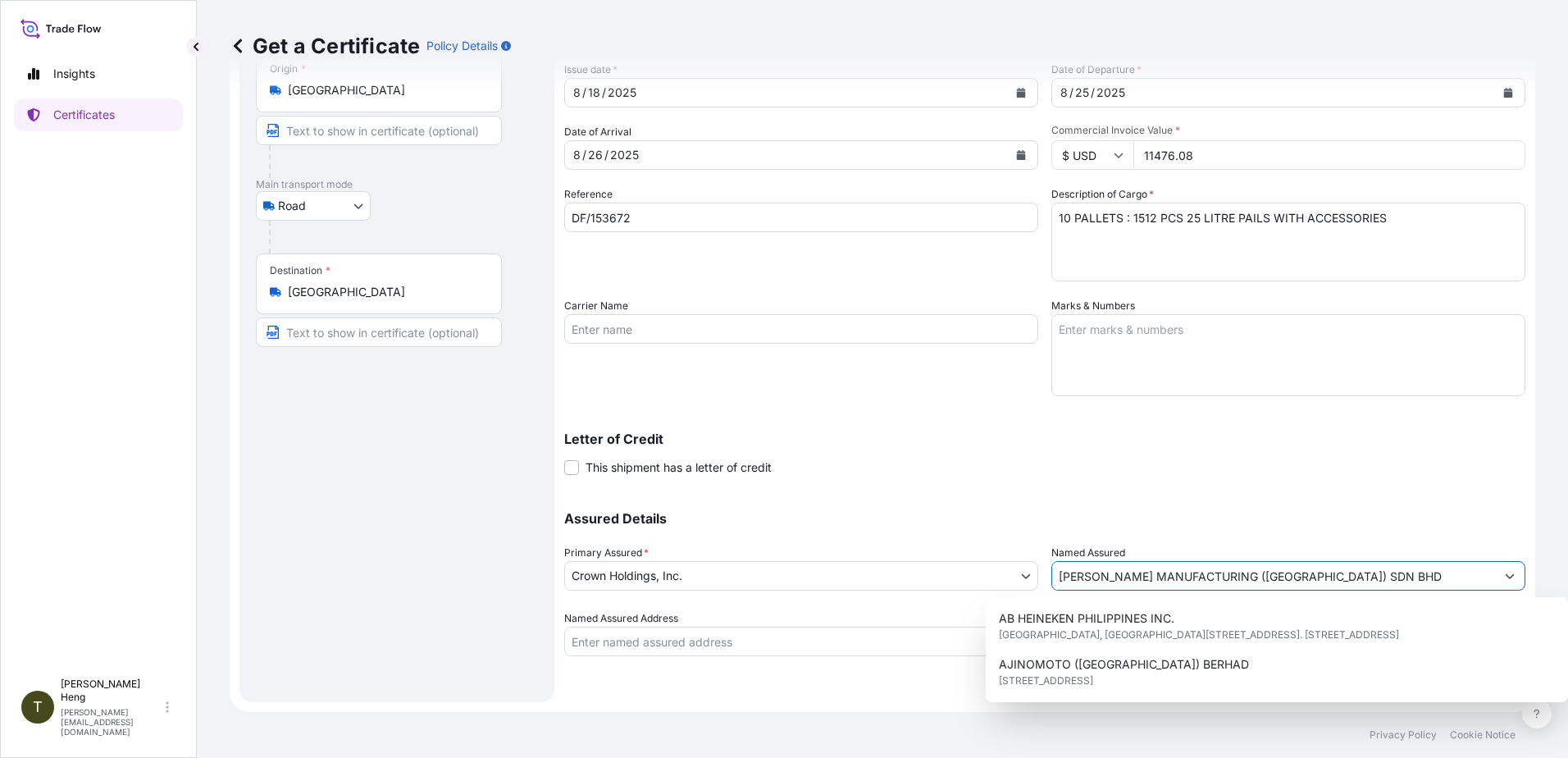
click at [1331, 577] on input "HEMPEL MANUFACTURING (MALAYSIA) SDN BHD" at bounding box center [1273, 575] width 443 height 30
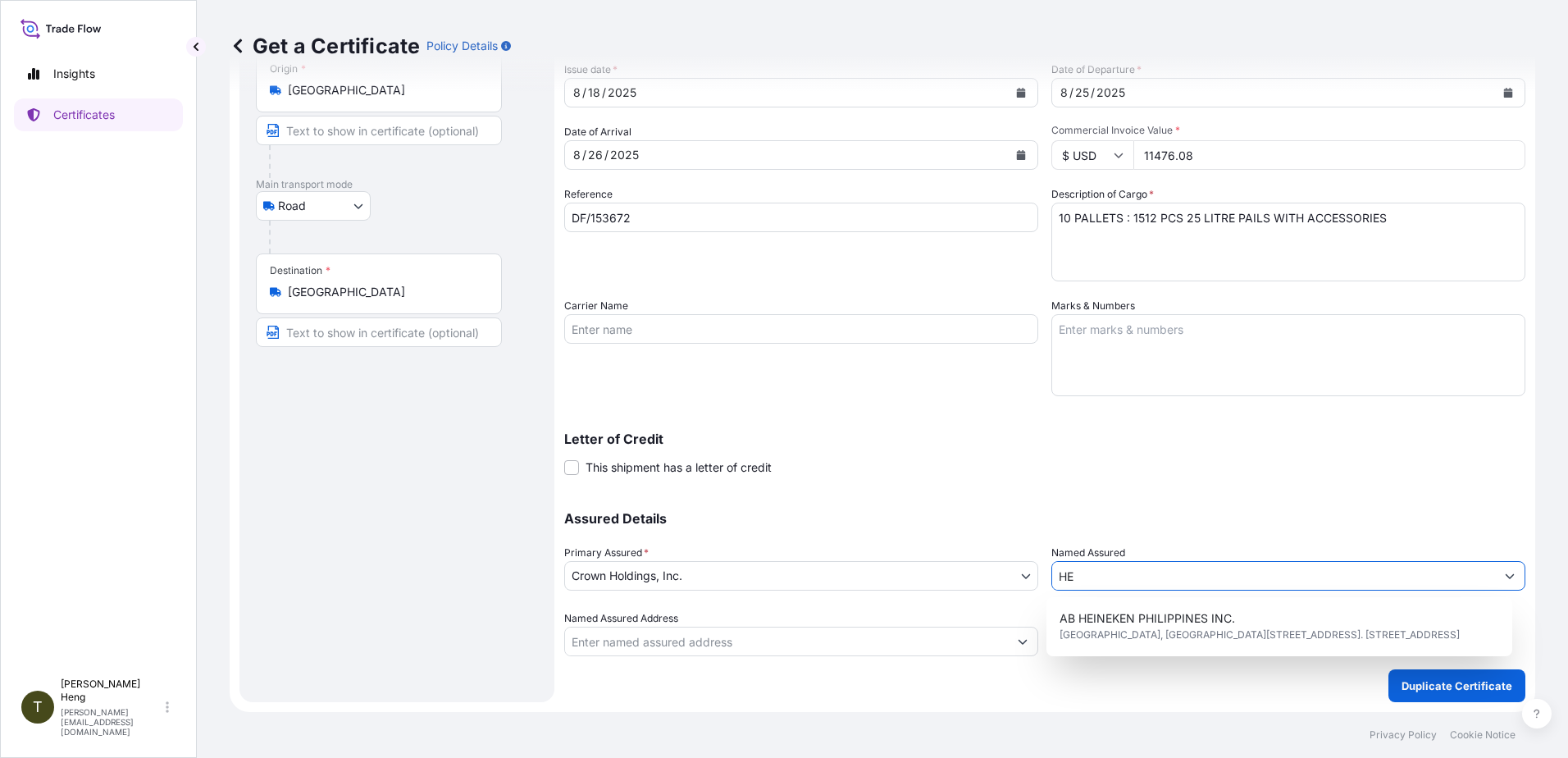
type input "H"
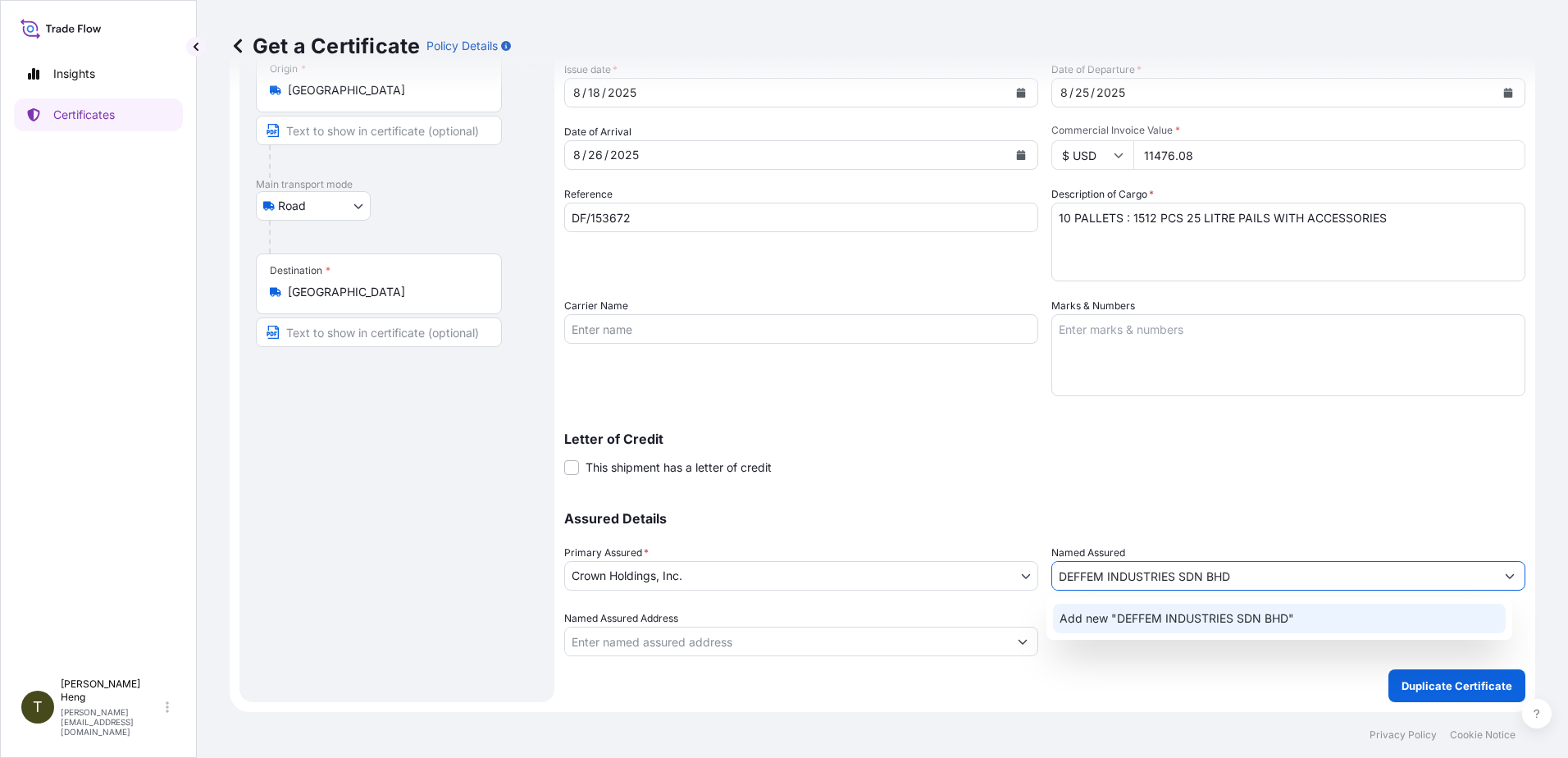
click at [1148, 618] on span "Add new "DEFFEM INDUSTRIES SDN BHD"" at bounding box center [1177, 618] width 234 height 16
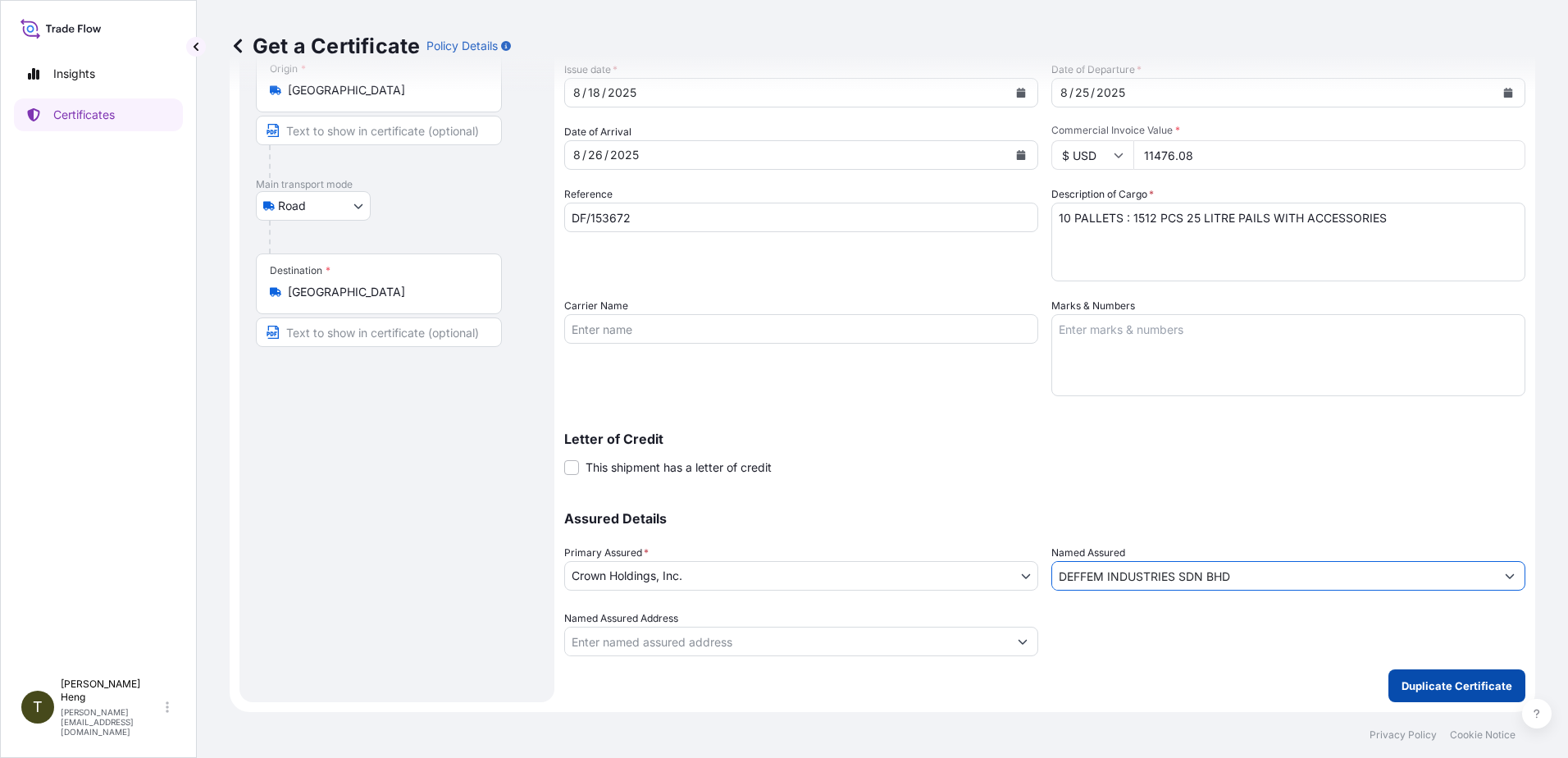
type input "DEFFEM INDUSTRIES SDN BHD"
click at [1418, 691] on p "Duplicate Certificate" at bounding box center [1456, 686] width 111 height 16
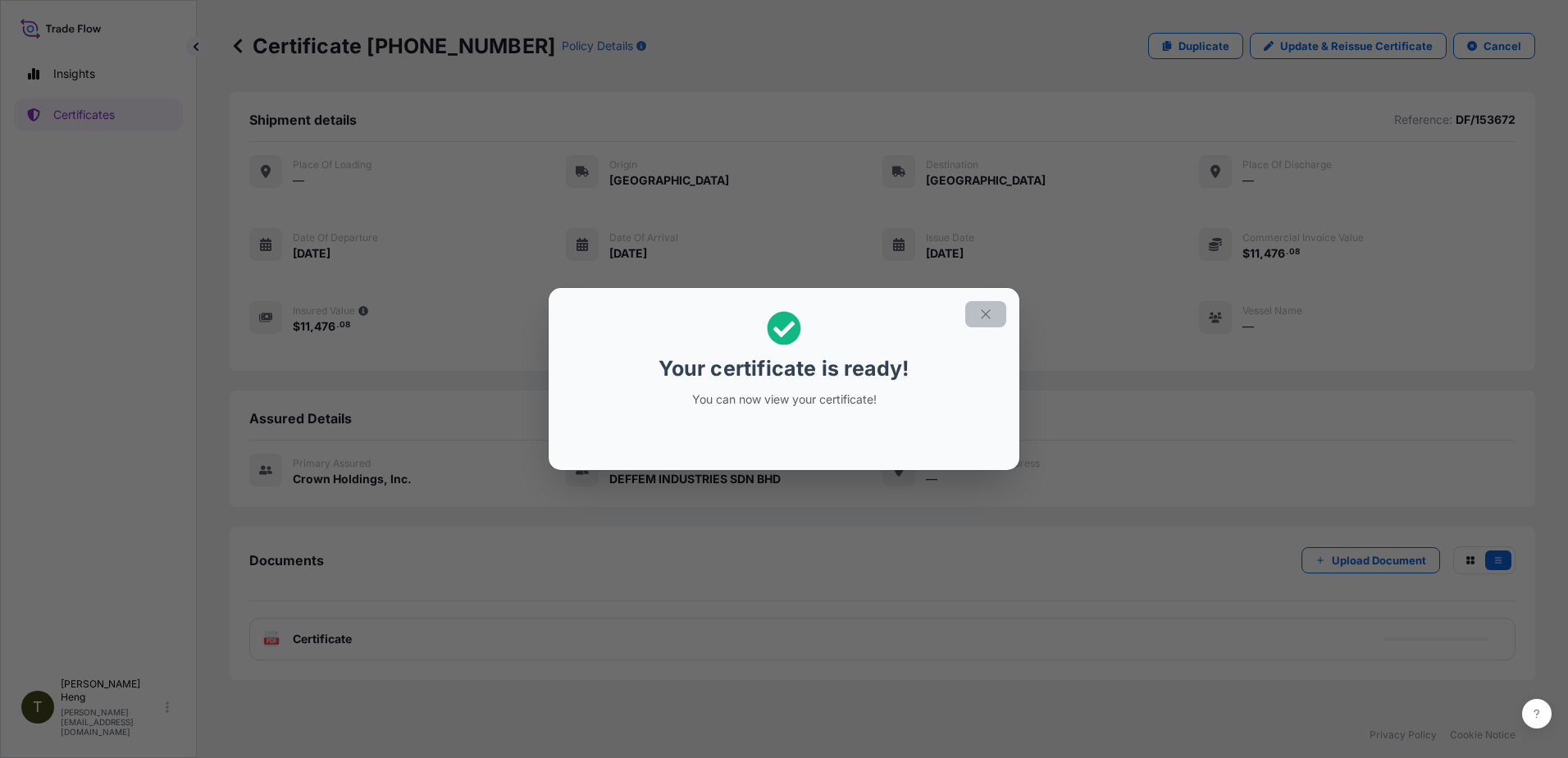
click at [979, 309] on icon "button" at bounding box center [985, 314] width 14 height 14
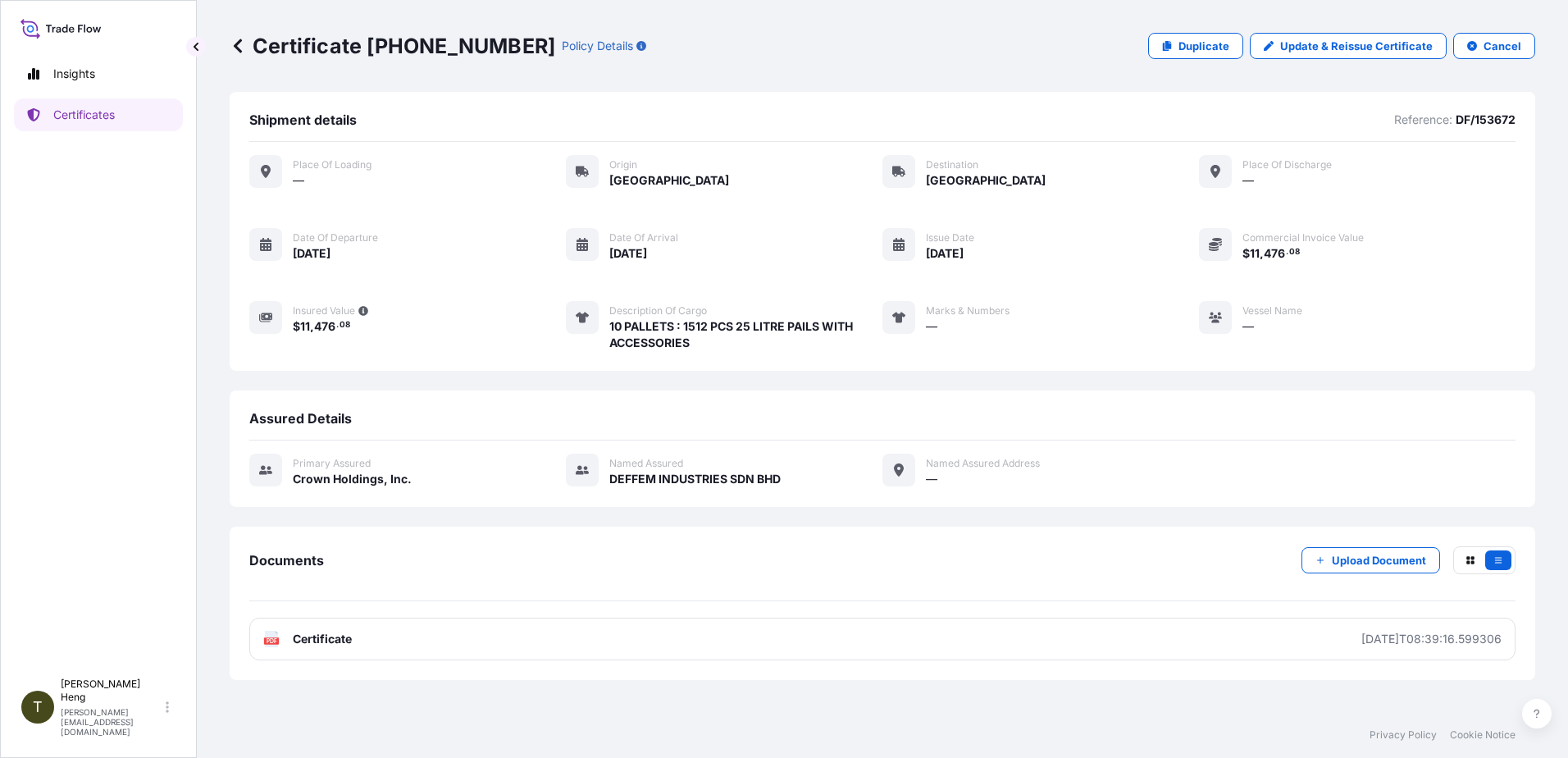
click at [285, 637] on div "PDF Certificate" at bounding box center [307, 639] width 89 height 16
